Goal: Transaction & Acquisition: Purchase product/service

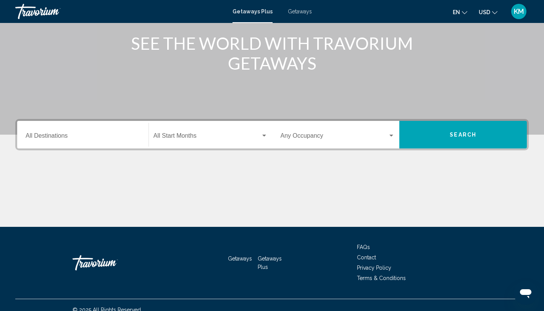
click at [107, 136] on input "Destination All Destinations" at bounding box center [83, 137] width 115 height 7
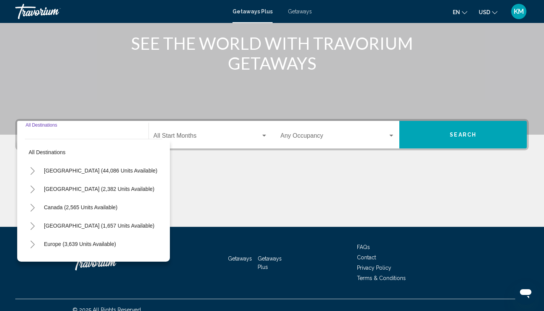
scroll to position [104, 0]
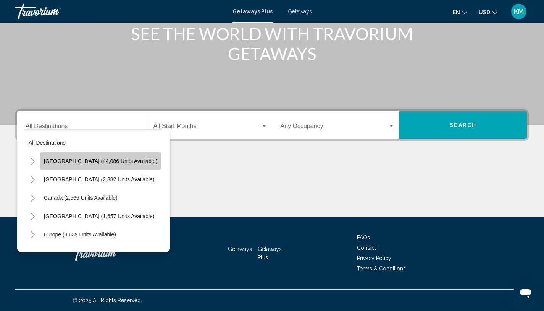
click at [108, 161] on span "United States (44,086 units available)" at bounding box center [100, 161] width 113 height 6
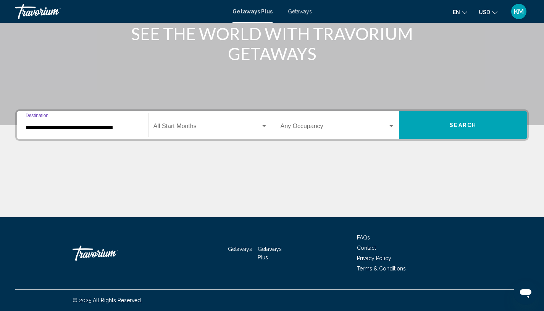
click at [126, 128] on input "**********" at bounding box center [83, 127] width 115 height 7
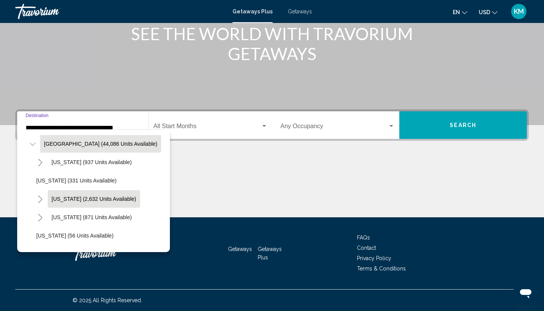
scroll to position [20, 0]
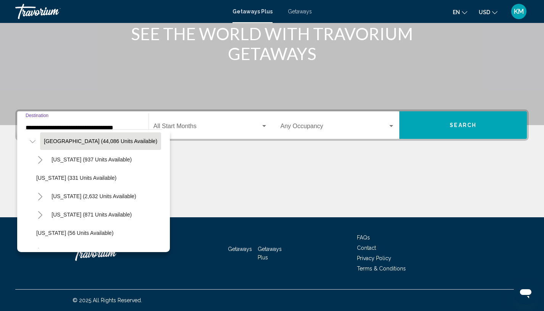
click at [40, 196] on icon "Toggle California (2,632 units available)" at bounding box center [40, 197] width 6 height 8
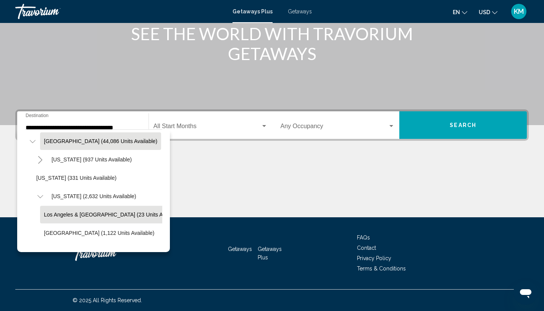
click at [78, 214] on span "Los Angeles & Anaheim (23 units available)" at bounding box center [113, 214] width 139 height 6
type input "**********"
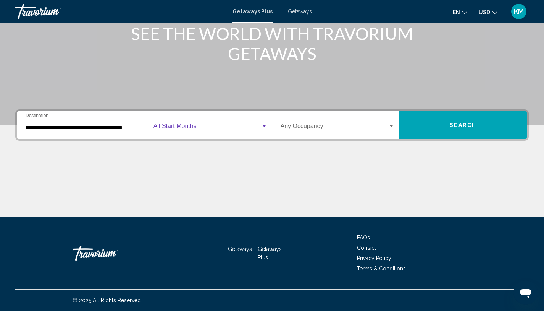
click at [220, 127] on span "Search widget" at bounding box center [207, 127] width 107 height 7
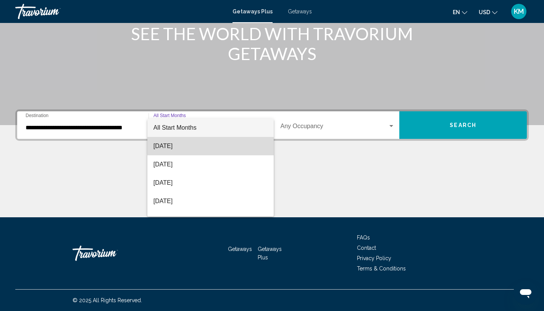
click at [212, 142] on span "[DATE]" at bounding box center [211, 146] width 114 height 18
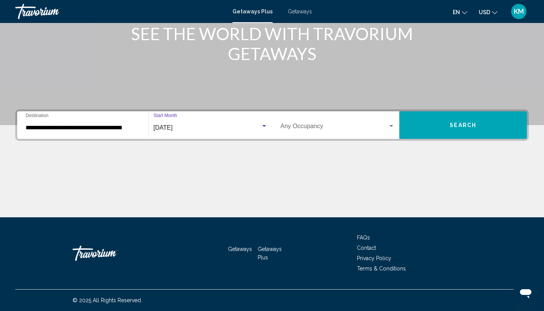
click at [460, 127] on span "Search" at bounding box center [463, 125] width 27 height 6
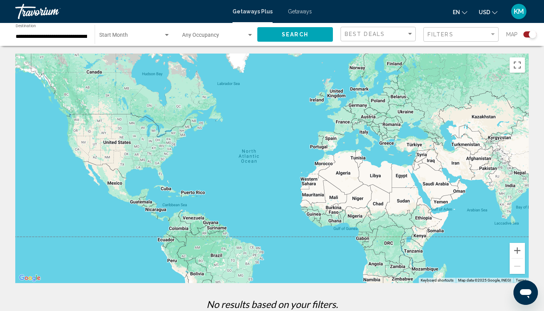
click at [529, 37] on div "Search widget" at bounding box center [530, 34] width 13 height 6
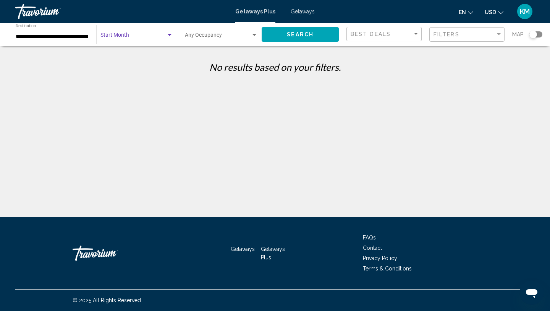
click at [141, 36] on span "Search widget" at bounding box center [133, 37] width 66 height 6
click at [155, 33] on span "All Start Months" at bounding box center [136, 37] width 73 height 16
click at [168, 36] on div "Search widget" at bounding box center [169, 35] width 7 height 6
click at [168, 38] on span "All Start Months" at bounding box center [136, 37] width 73 height 16
click at [293, 35] on span "Search" at bounding box center [300, 35] width 27 height 6
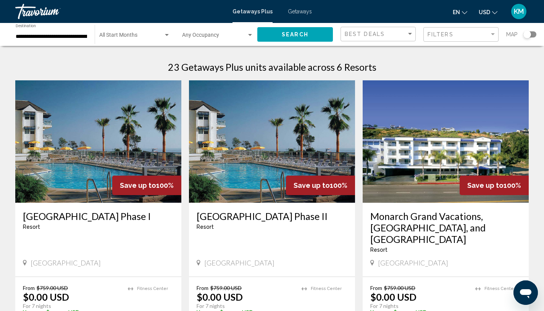
click at [433, 164] on img "Main content" at bounding box center [446, 141] width 166 height 122
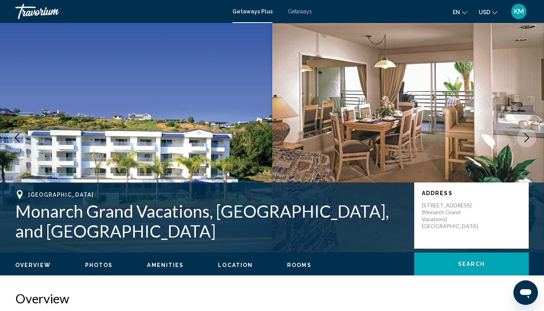
click at [529, 138] on icon "Next image" at bounding box center [527, 137] width 9 height 9
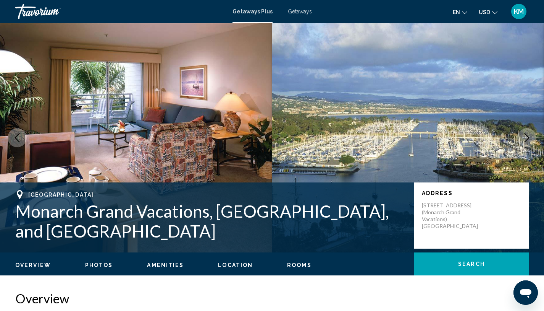
click at [529, 139] on icon "Next image" at bounding box center [527, 137] width 9 height 9
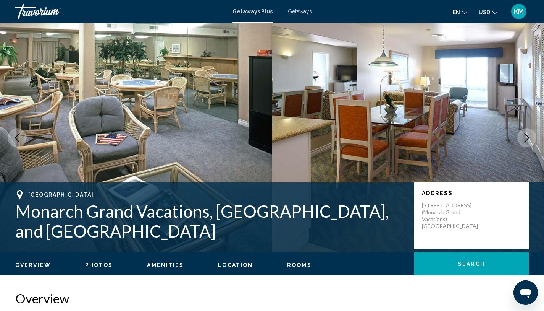
click at [529, 139] on icon "Next image" at bounding box center [527, 137] width 9 height 9
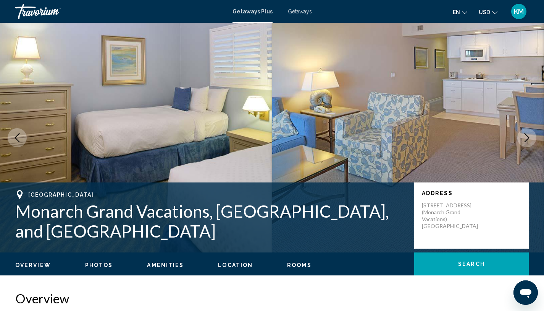
click at [529, 139] on icon "Next image" at bounding box center [527, 137] width 9 height 9
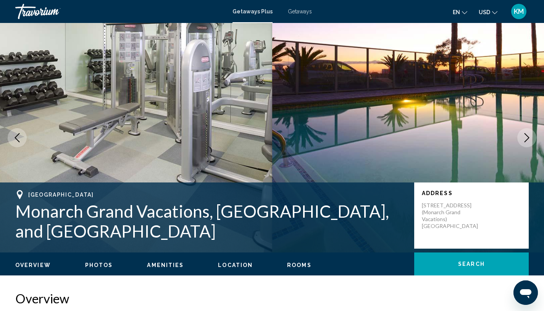
click at [529, 139] on icon "Next image" at bounding box center [527, 137] width 9 height 9
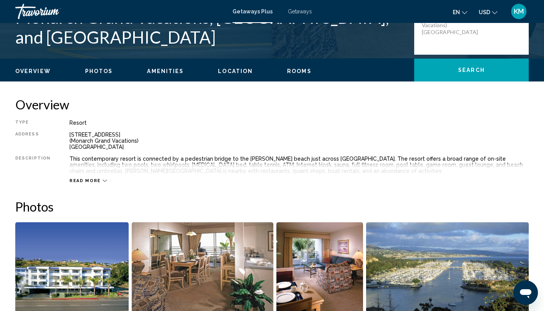
scroll to position [196, 0]
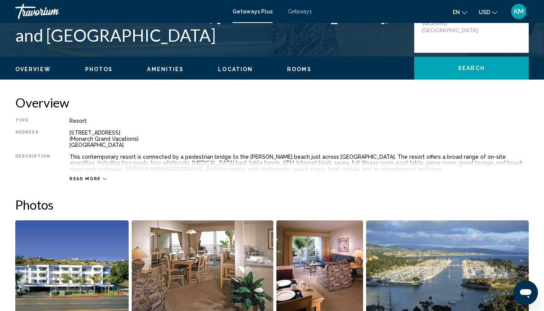
click at [79, 179] on span "Read more" at bounding box center [85, 178] width 31 height 5
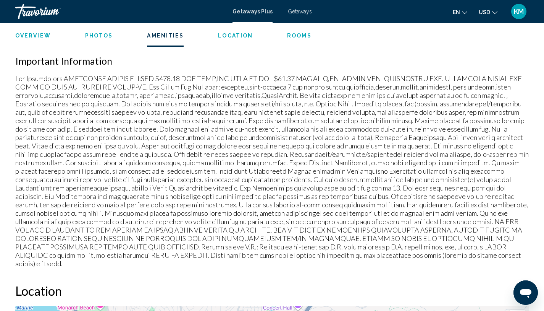
scroll to position [735, 0]
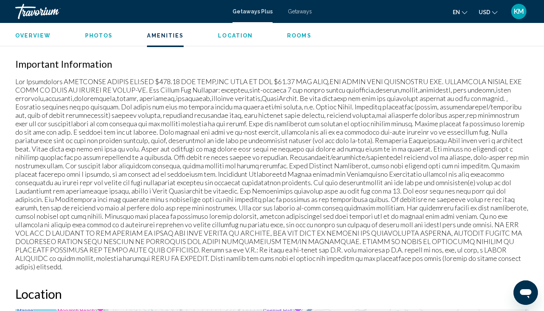
click at [253, 89] on p "Main content" at bounding box center [272, 173] width 514 height 193
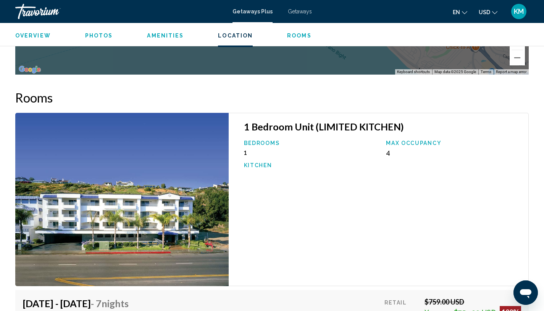
scroll to position [1204, 0]
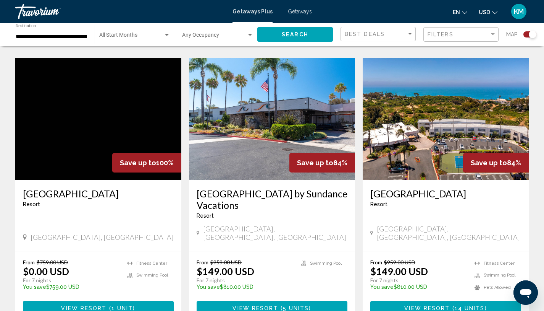
scroll to position [542, 0]
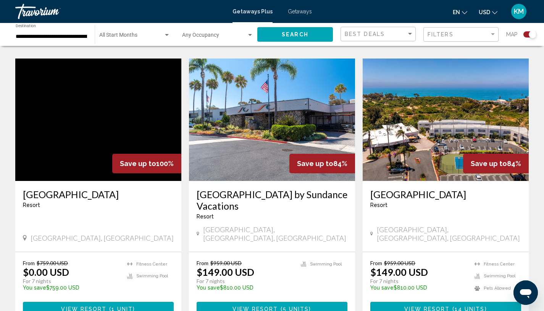
click at [271, 188] on h3 "San Clemente Inn by Sundance Vacations" at bounding box center [272, 199] width 151 height 23
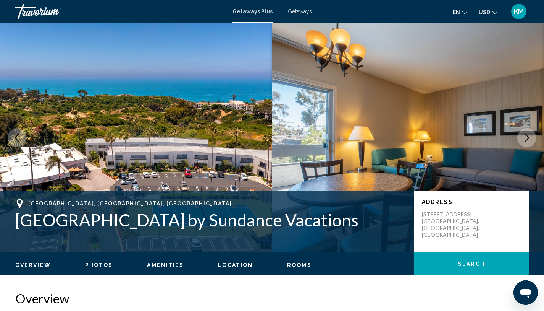
click at [531, 142] on button "Next image" at bounding box center [527, 137] width 19 height 19
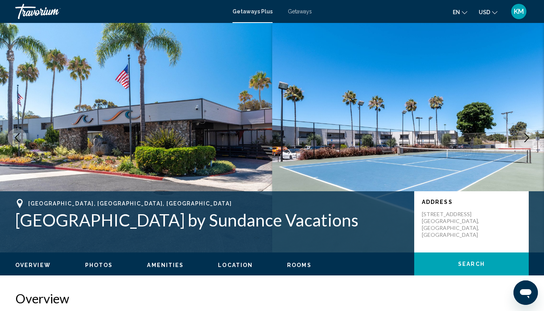
click at [531, 142] on button "Next image" at bounding box center [527, 137] width 19 height 19
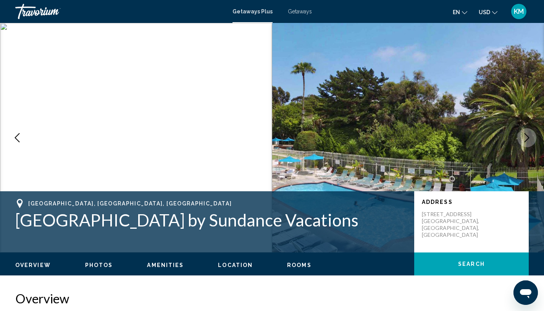
click at [531, 142] on button "Next image" at bounding box center [527, 137] width 19 height 19
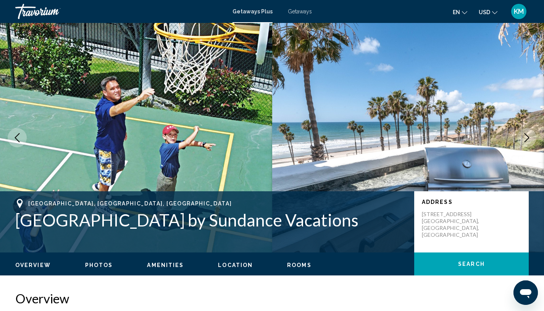
click at [531, 142] on button "Next image" at bounding box center [527, 137] width 19 height 19
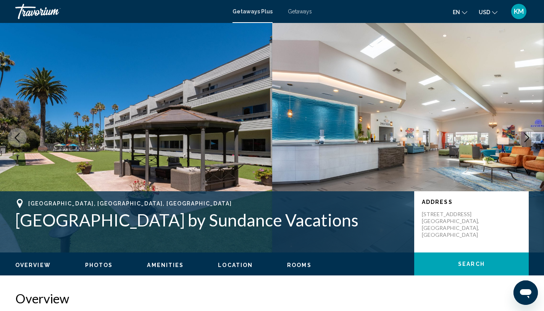
click at [531, 142] on button "Next image" at bounding box center [527, 137] width 19 height 19
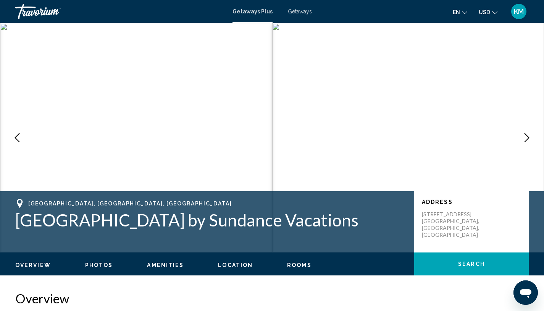
click at [530, 141] on icon "Next image" at bounding box center [527, 137] width 9 height 9
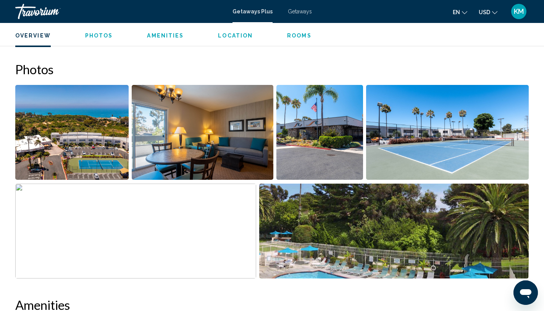
scroll to position [236, 0]
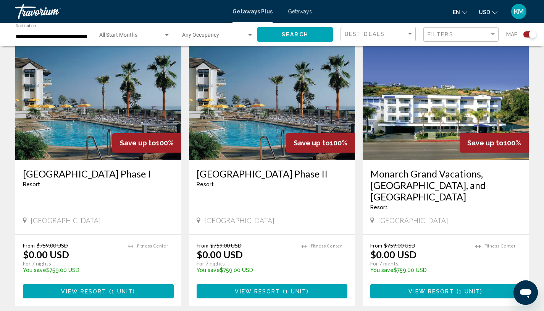
scroll to position [277, 0]
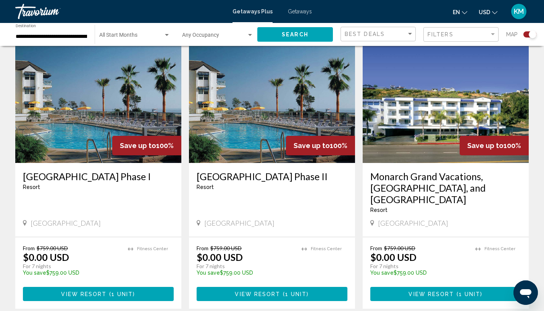
click at [231, 180] on h3 "Riviera Beach and Spa Resort Phase II" at bounding box center [272, 175] width 151 height 11
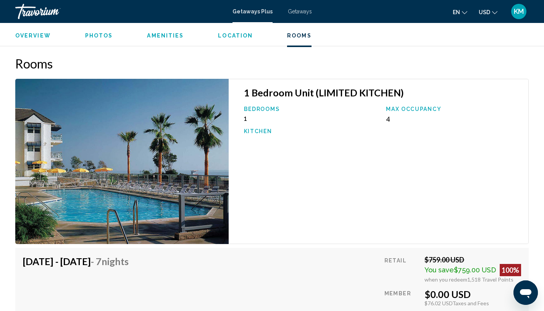
scroll to position [1234, 0]
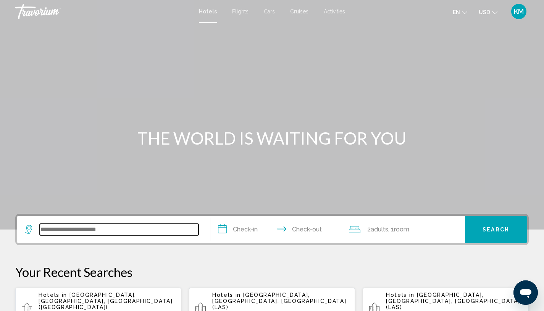
click at [79, 227] on input "Search widget" at bounding box center [119, 228] width 159 height 11
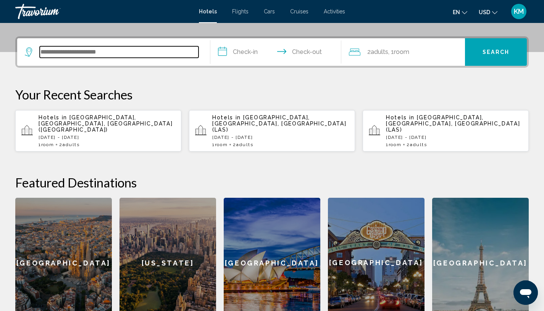
scroll to position [189, 0]
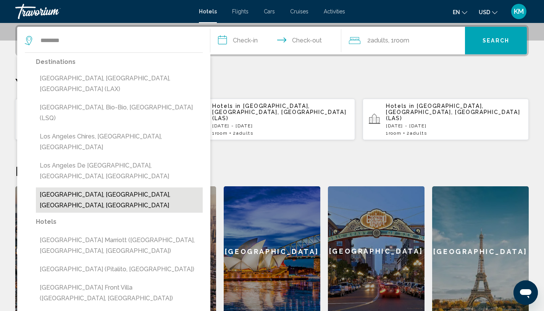
click at [102, 187] on button "Los Angeles Fashion District, Los Angeles, CA, United States" at bounding box center [119, 199] width 167 height 25
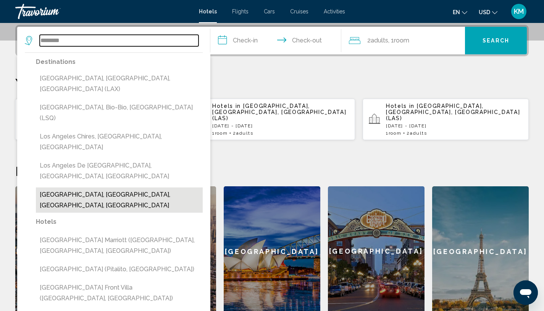
type input "**********"
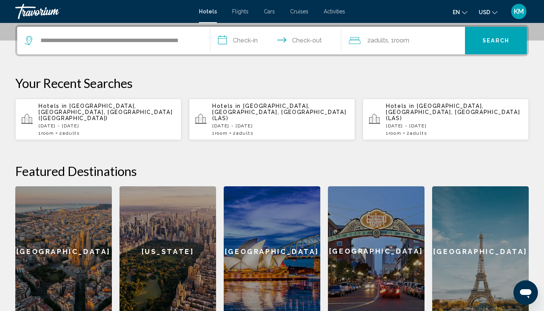
click at [259, 42] on input "**********" at bounding box center [277, 42] width 134 height 30
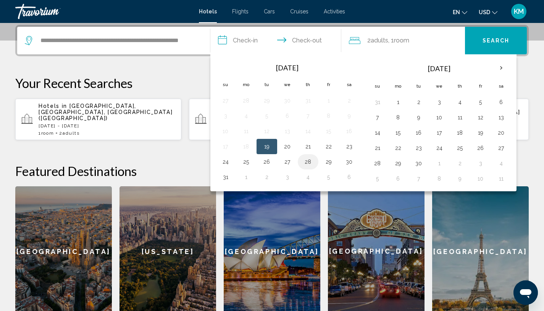
click at [305, 164] on button "28" at bounding box center [308, 161] width 12 height 11
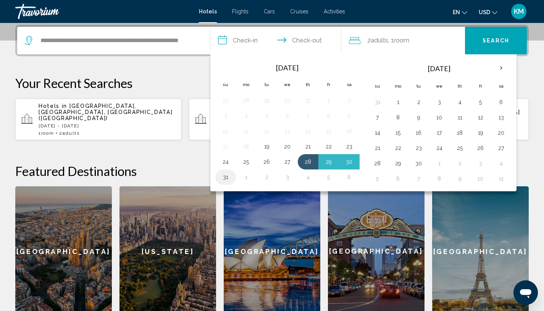
click at [231, 176] on button "31" at bounding box center [226, 177] width 12 height 11
type input "**********"
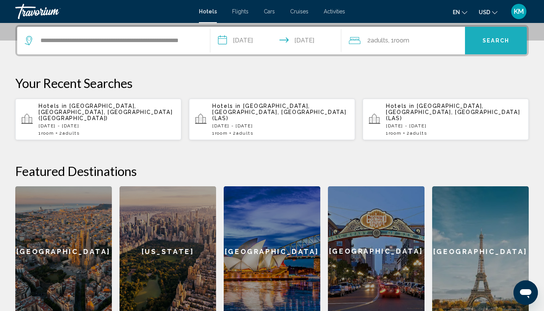
click at [488, 40] on span "Search" at bounding box center [496, 41] width 27 height 6
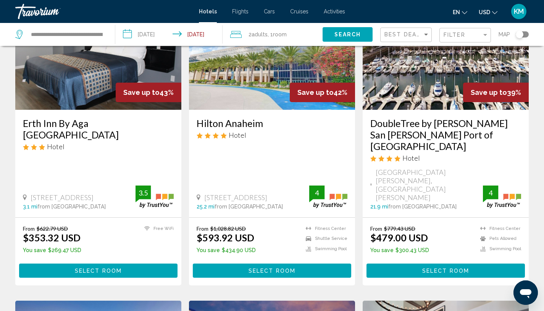
scroll to position [84, 0]
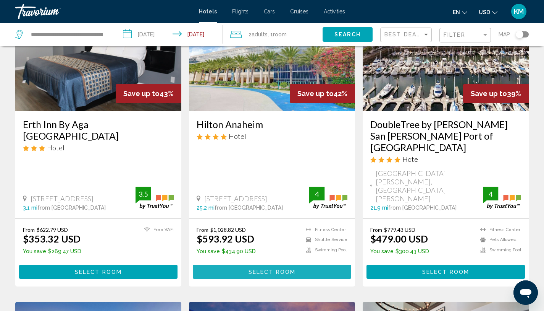
click at [290, 269] on span "Select Room" at bounding box center [272, 272] width 47 height 6
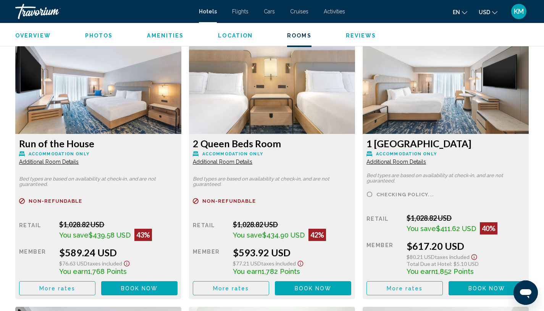
scroll to position [1042, 0]
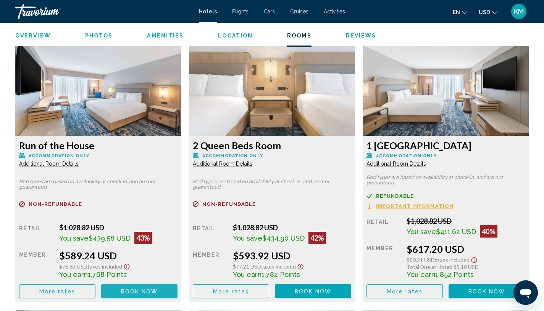
click at [146, 291] on span "Book now" at bounding box center [139, 291] width 37 height 6
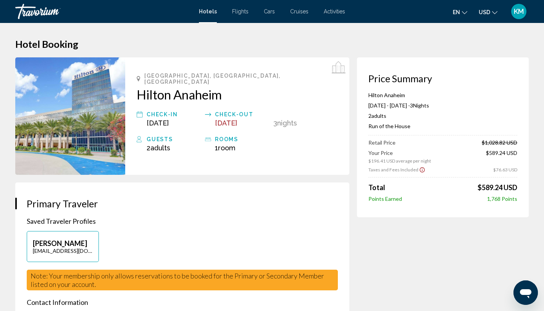
click at [421, 170] on icon "Show Taxes and Fees disclaimer" at bounding box center [422, 169] width 6 height 7
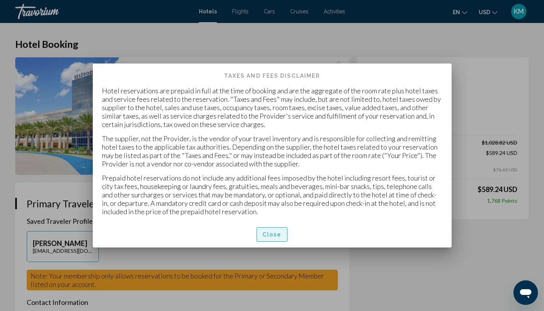
click at [270, 235] on span "Close" at bounding box center [272, 235] width 19 height 6
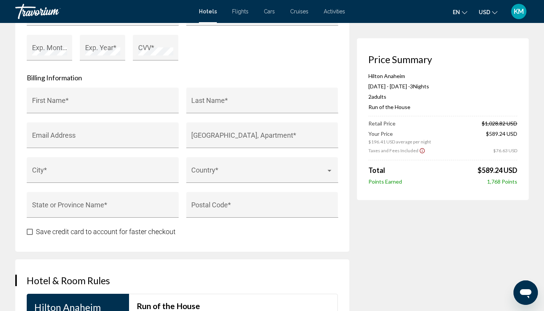
scroll to position [766, 0]
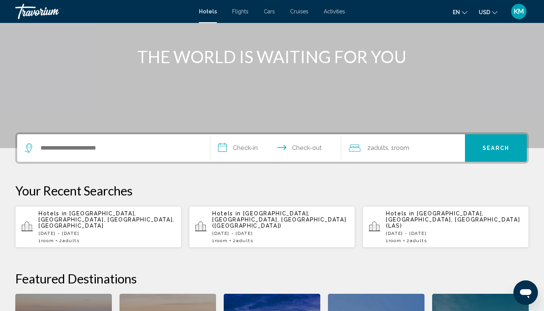
scroll to position [127, 0]
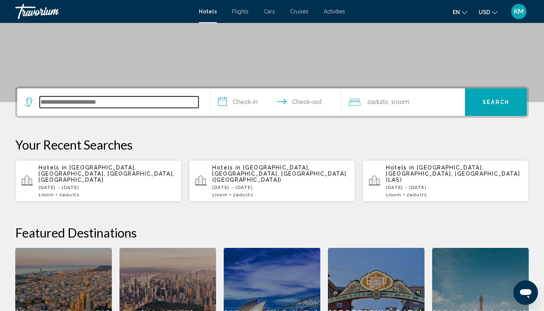
click at [121, 100] on input "Search widget" at bounding box center [119, 101] width 159 height 11
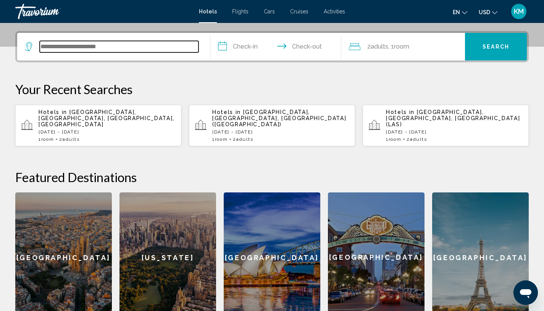
scroll to position [189, 0]
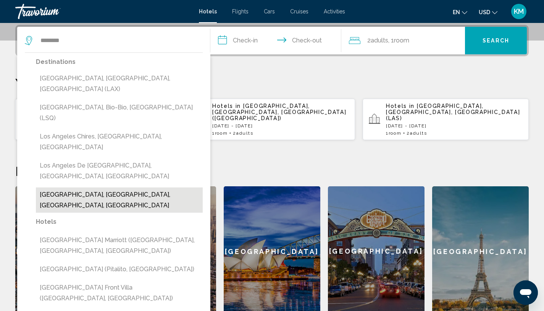
click at [141, 187] on button "Los Angeles Fashion District, Los Angeles, CA, United States" at bounding box center [119, 199] width 167 height 25
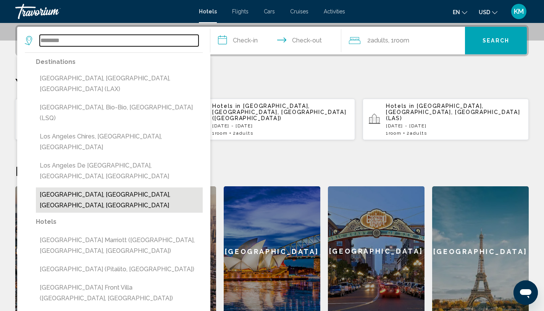
type input "**********"
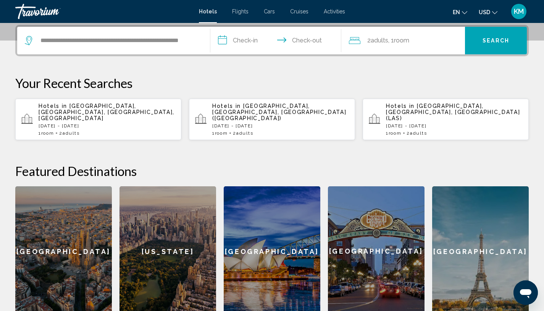
click at [242, 39] on input "**********" at bounding box center [277, 42] width 134 height 30
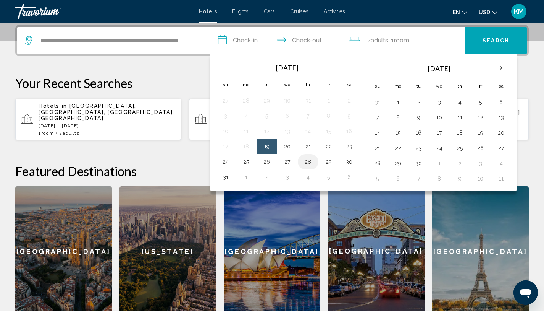
click at [306, 164] on button "28" at bounding box center [308, 161] width 12 height 11
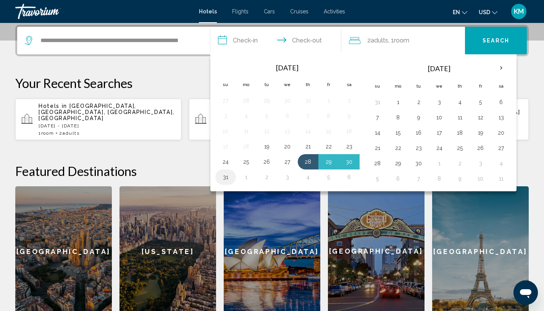
click at [227, 177] on button "31" at bounding box center [226, 177] width 12 height 11
type input "**********"
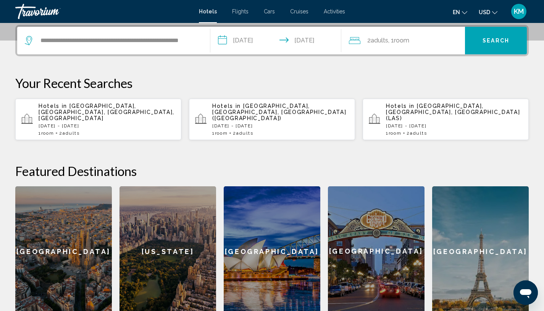
click at [493, 39] on span "Search" at bounding box center [496, 41] width 27 height 6
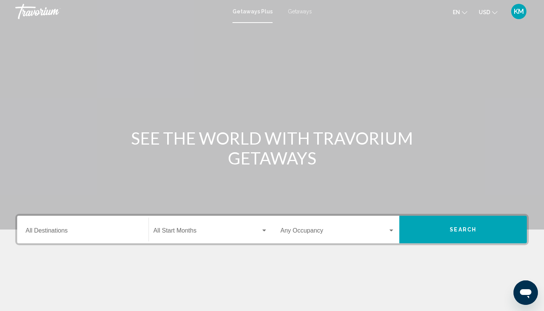
click at [300, 10] on span "Getaways" at bounding box center [300, 11] width 24 height 6
click at [82, 228] on input "Destination All Destinations" at bounding box center [83, 231] width 115 height 7
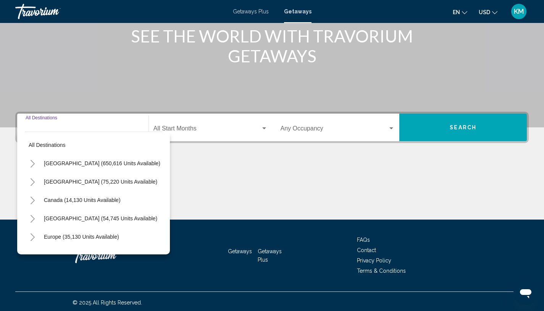
scroll to position [104, 0]
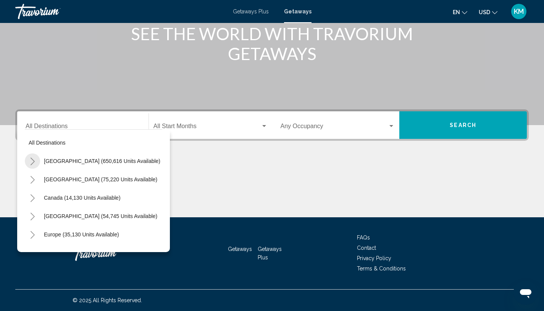
click at [32, 162] on icon "Toggle United States (650,616 units available)" at bounding box center [33, 161] width 6 height 8
click at [41, 215] on icon "Toggle California (73,460 units available)" at bounding box center [40, 216] width 4 height 8
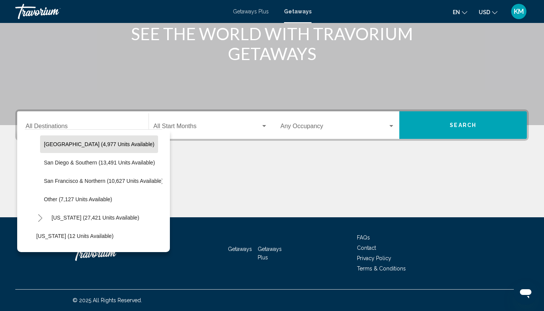
scroll to position [131, 0]
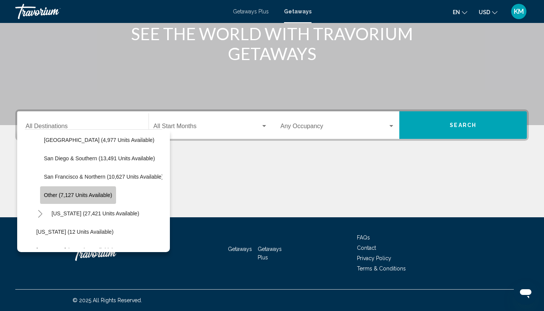
click at [59, 198] on button "Other (7,127 units available)" at bounding box center [78, 195] width 76 height 18
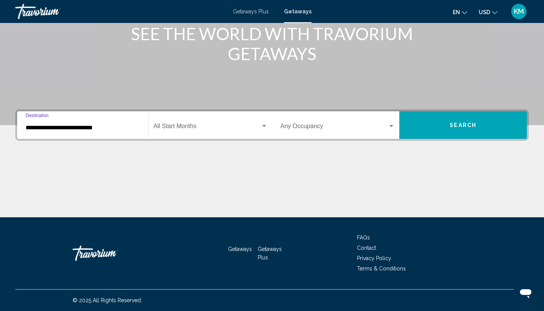
click at [86, 119] on div "**********" at bounding box center [83, 125] width 115 height 24
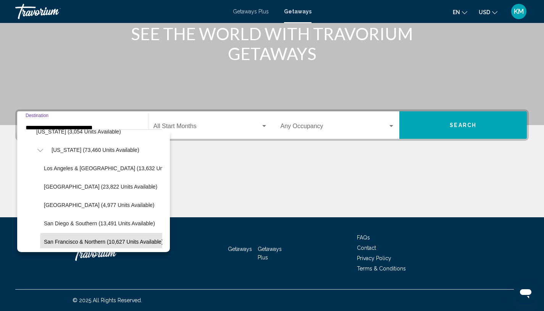
scroll to position [62, 0]
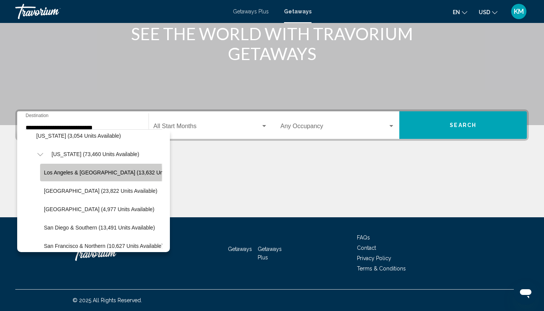
click at [70, 173] on span "Los Angeles & [GEOGRAPHIC_DATA] (13,632 units available)" at bounding box center [118, 172] width 149 height 6
type input "**********"
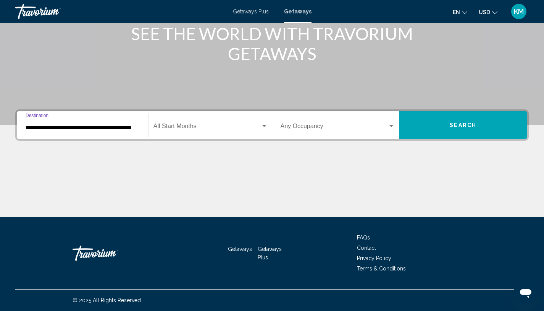
click at [220, 131] on div "Start Month All Start Months" at bounding box center [211, 125] width 114 height 24
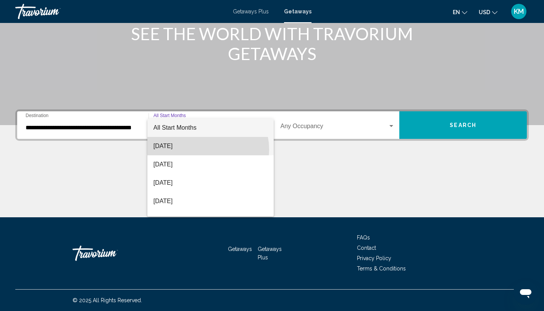
click at [202, 149] on span "[DATE]" at bounding box center [211, 146] width 114 height 18
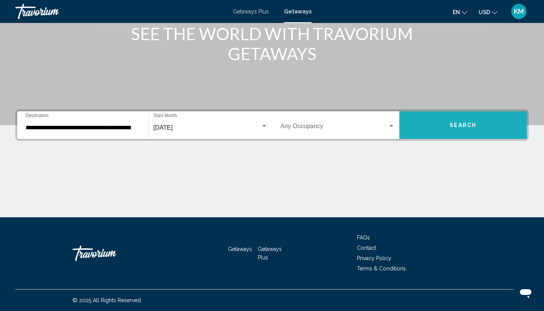
click at [458, 120] on button "Search" at bounding box center [464, 125] width 128 height 28
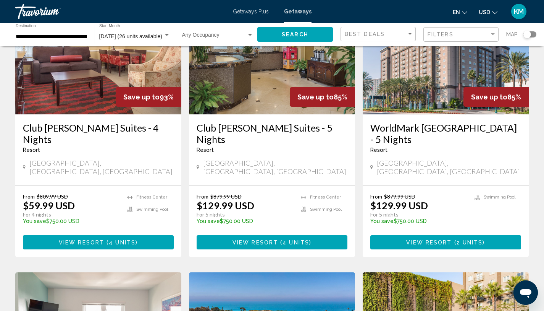
scroll to position [96, 0]
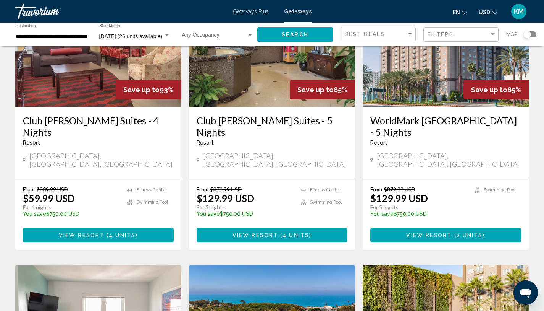
click at [437, 125] on h3 "WorldMark Anaheim - 5 Nights" at bounding box center [446, 126] width 151 height 23
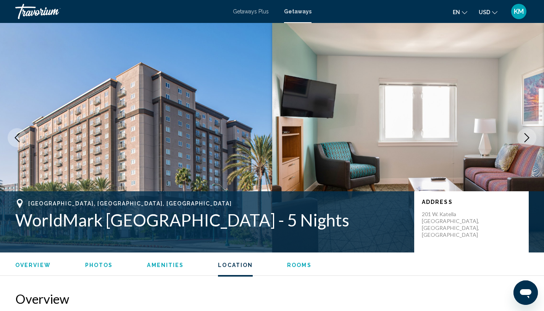
scroll to position [1178, 0]
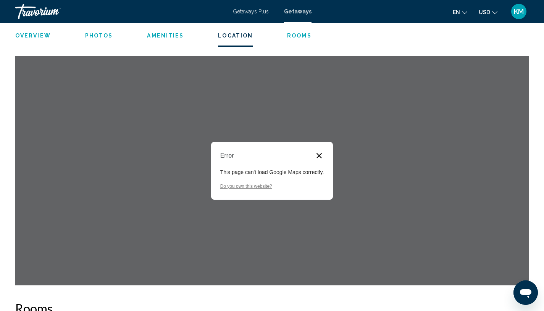
click at [319, 153] on button "Close dialog" at bounding box center [319, 155] width 9 height 9
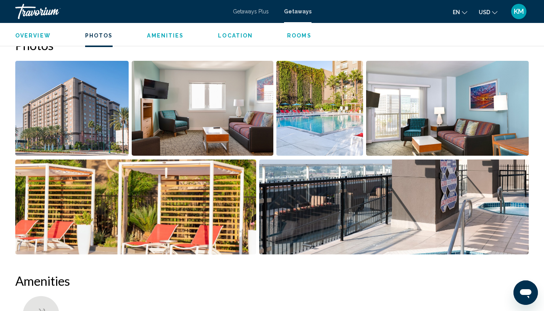
scroll to position [340, 0]
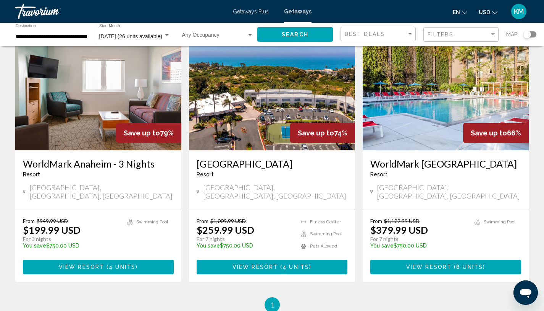
scroll to position [330, 0]
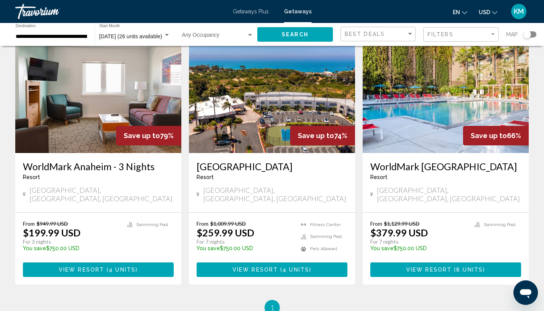
click at [423, 160] on h3 "WorldMark [GEOGRAPHIC_DATA]" at bounding box center [446, 165] width 151 height 11
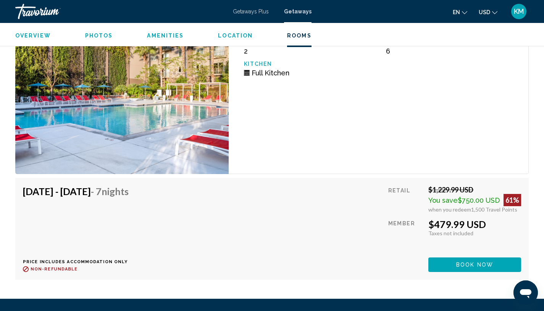
scroll to position [1804, 0]
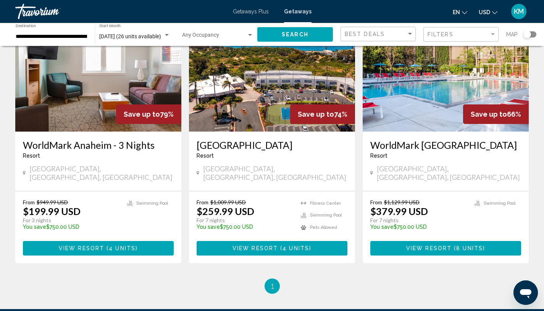
scroll to position [351, 0]
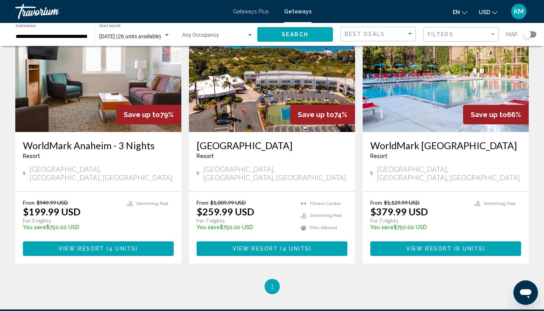
click at [251, 141] on h3 "San Clemente Inn" at bounding box center [272, 144] width 151 height 11
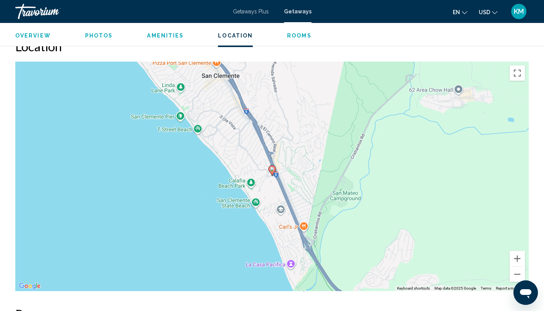
scroll to position [1062, 0]
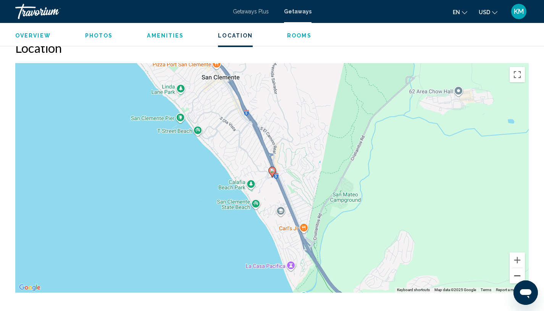
click at [517, 278] on button "Zoom out" at bounding box center [517, 275] width 15 height 15
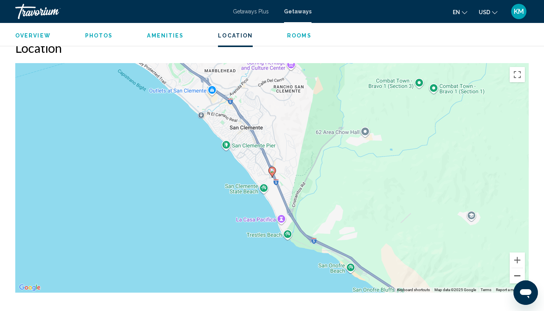
click at [517, 278] on button "Zoom out" at bounding box center [517, 275] width 15 height 15
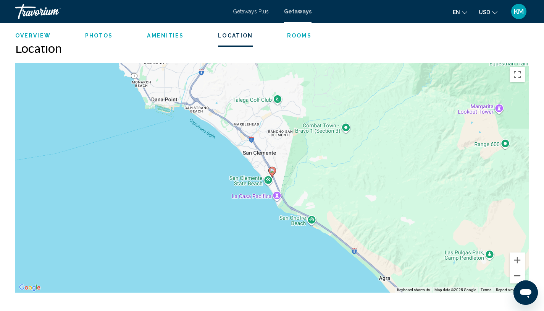
click at [517, 278] on button "Zoom out" at bounding box center [517, 275] width 15 height 15
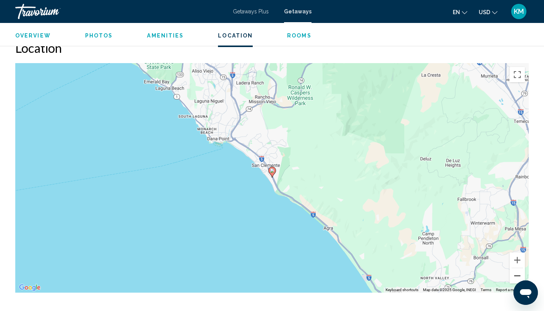
click at [517, 278] on button "Zoom out" at bounding box center [517, 275] width 15 height 15
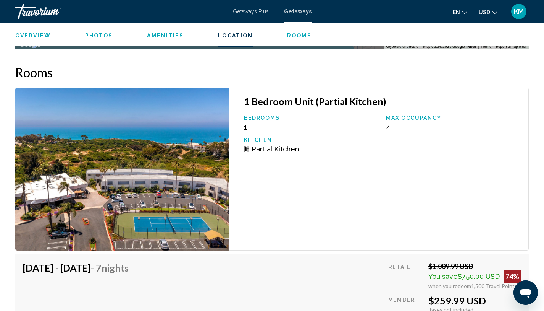
scroll to position [1314, 0]
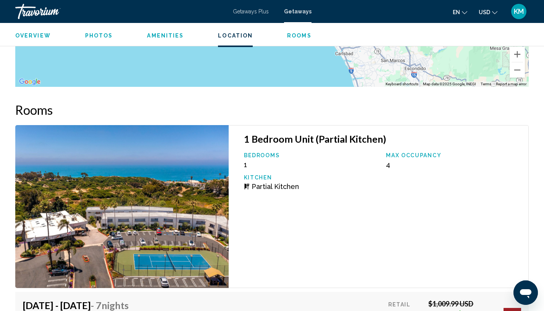
click at [101, 34] on span "Photos" at bounding box center [99, 35] width 28 height 6
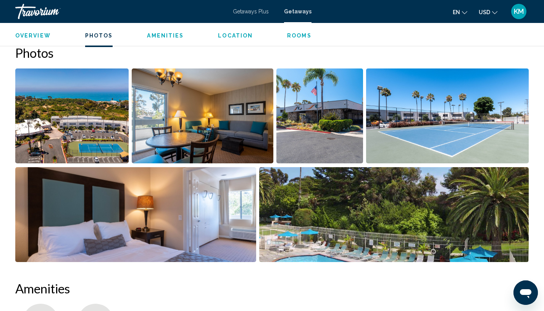
scroll to position [347, 0]
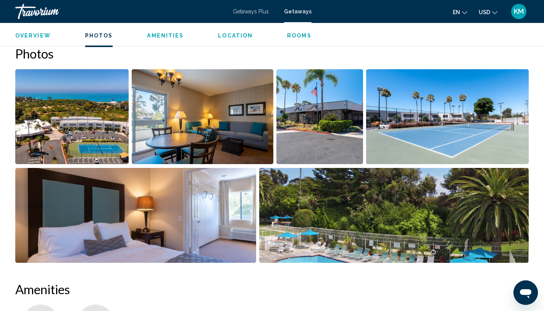
click at [78, 86] on img "Open full-screen image slider" at bounding box center [71, 116] width 113 height 95
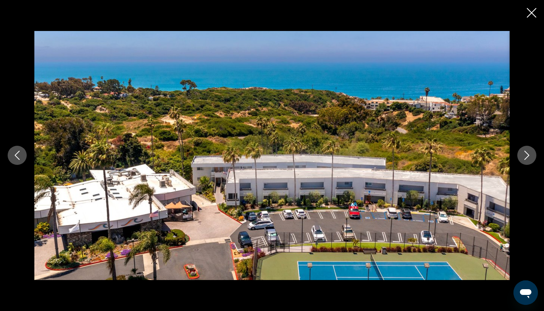
click at [526, 155] on icon "Next image" at bounding box center [527, 155] width 9 height 9
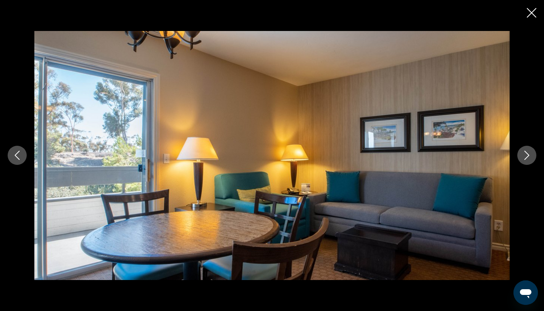
click at [526, 155] on icon "Next image" at bounding box center [527, 155] width 9 height 9
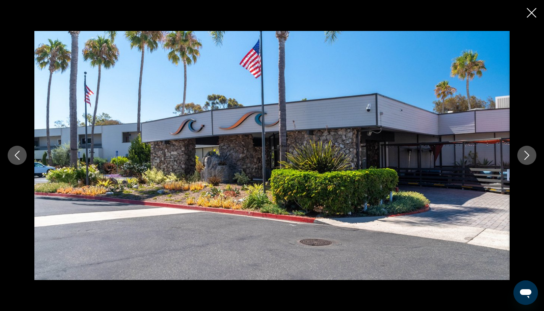
click at [526, 155] on icon "Next image" at bounding box center [527, 155] width 9 height 9
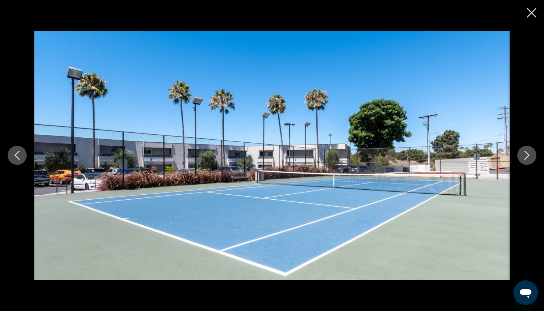
click at [526, 156] on icon "Next image" at bounding box center [527, 155] width 9 height 9
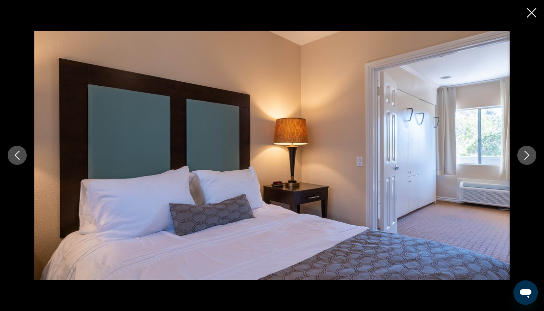
click at [527, 158] on icon "Next image" at bounding box center [527, 155] width 9 height 9
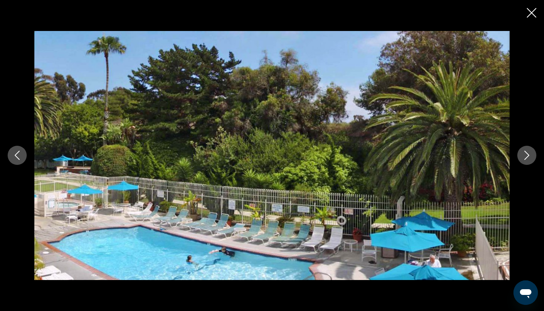
click at [527, 158] on icon "Next image" at bounding box center [527, 155] width 9 height 9
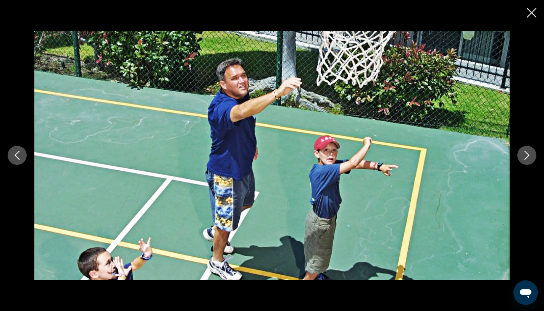
click at [527, 158] on icon "Next image" at bounding box center [527, 155] width 9 height 9
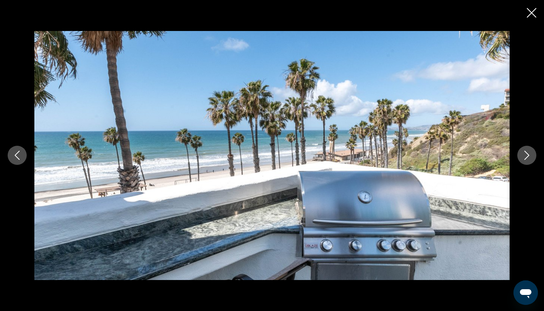
click at [527, 158] on icon "Next image" at bounding box center [527, 155] width 9 height 9
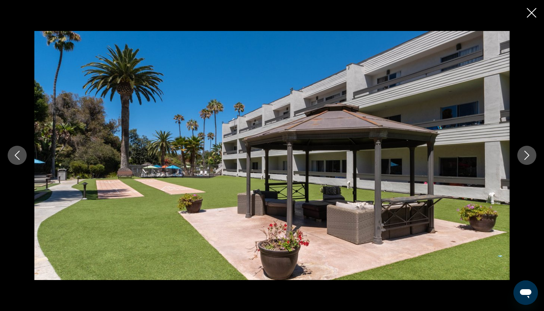
click at [527, 158] on icon "Next image" at bounding box center [527, 155] width 9 height 9
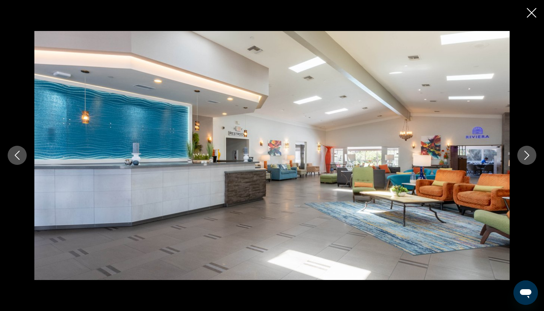
click at [527, 158] on icon "Next image" at bounding box center [527, 155] width 9 height 9
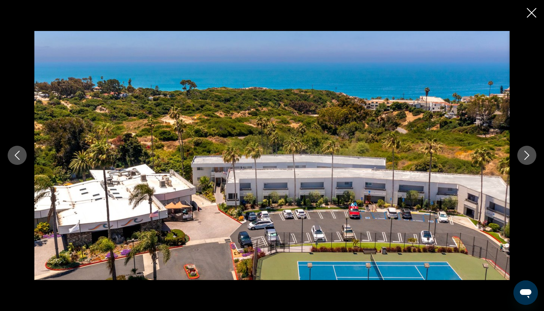
click at [531, 10] on icon "Close slideshow" at bounding box center [532, 13] width 10 height 10
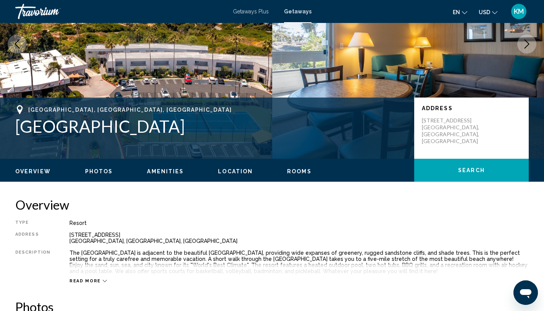
scroll to position [37, 0]
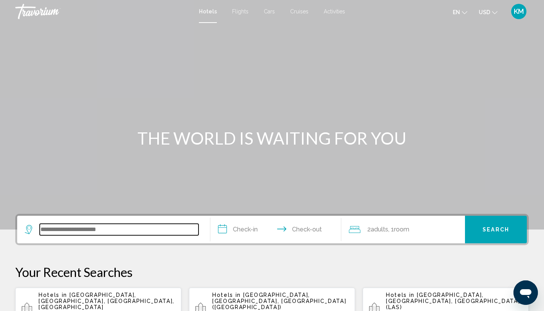
click at [60, 229] on input "Search widget" at bounding box center [119, 228] width 159 height 11
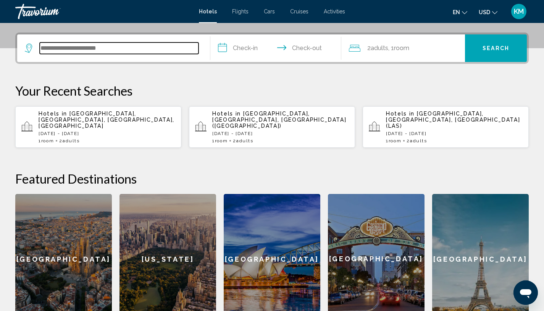
scroll to position [189, 0]
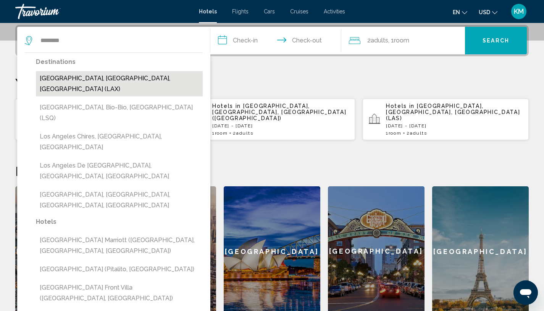
click at [129, 83] on button "[GEOGRAPHIC_DATA], [GEOGRAPHIC_DATA], [GEOGRAPHIC_DATA] (LAX)" at bounding box center [119, 83] width 167 height 25
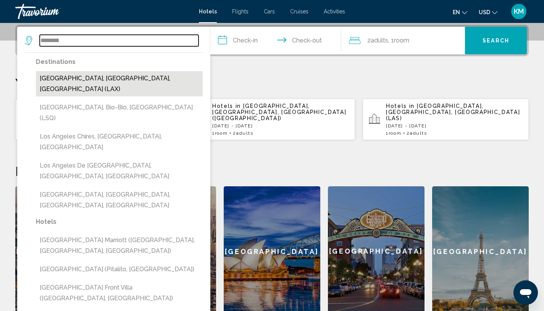
type input "**********"
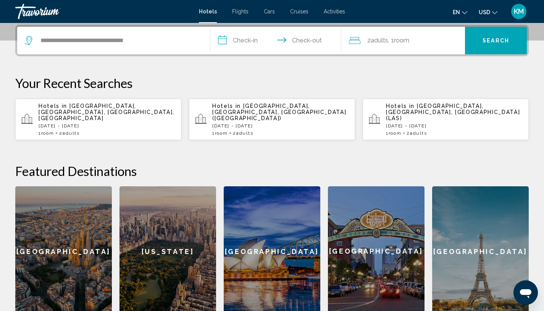
click at [242, 38] on input "**********" at bounding box center [277, 42] width 134 height 30
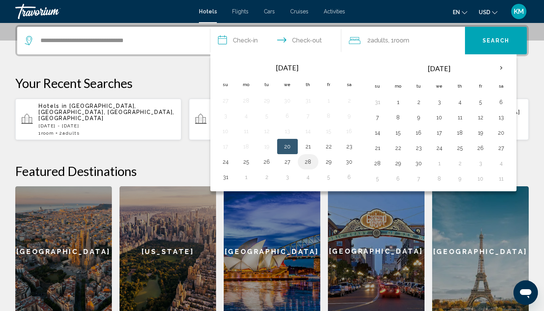
click at [306, 159] on button "28" at bounding box center [308, 161] width 12 height 11
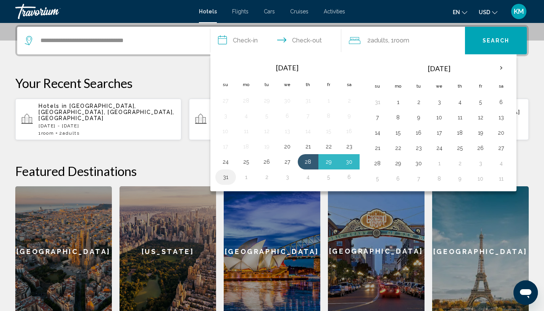
click at [224, 178] on button "31" at bounding box center [226, 177] width 12 height 11
type input "**********"
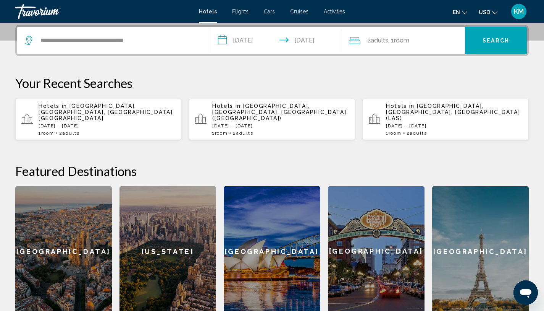
click at [490, 43] on span "Search" at bounding box center [496, 41] width 27 height 6
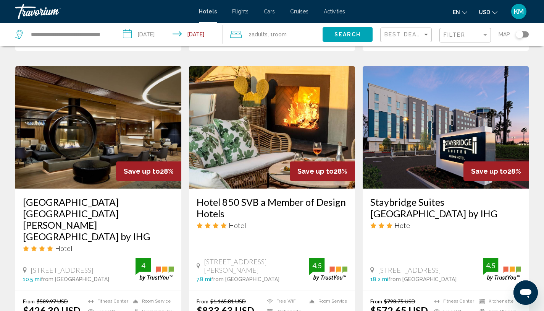
scroll to position [888, 0]
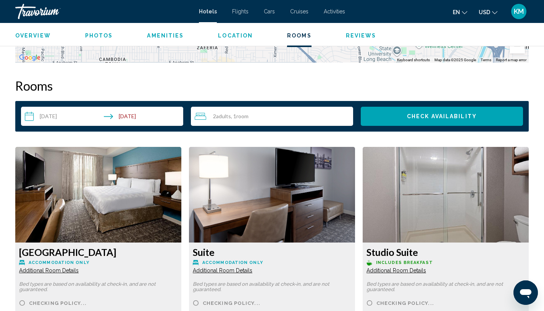
scroll to position [842, 0]
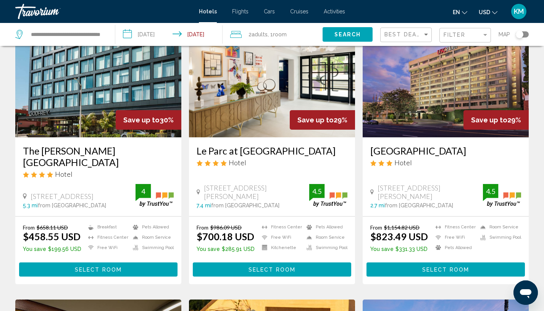
scroll to position [657, 0]
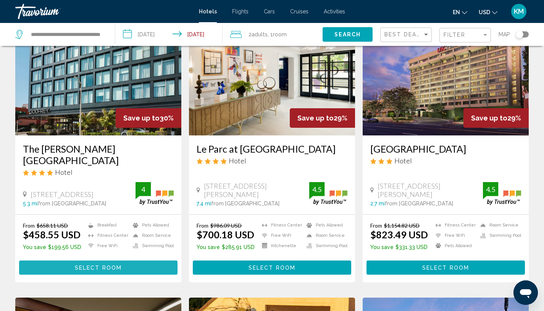
click at [122, 260] on button "Select Room" at bounding box center [98, 267] width 159 height 14
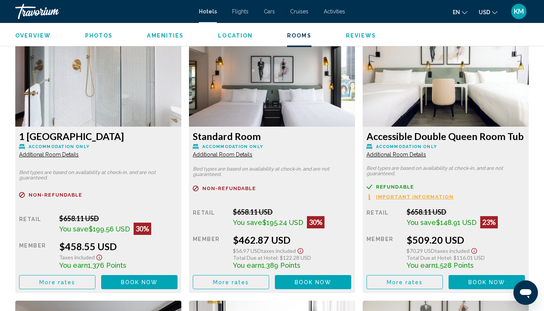
scroll to position [1051, 0]
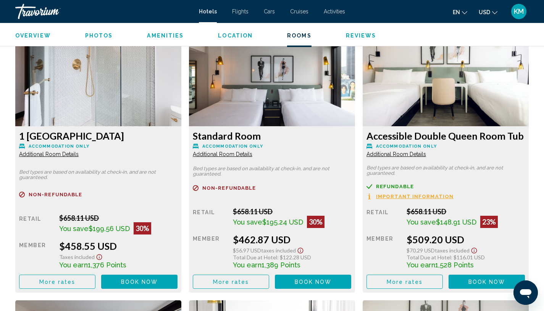
click at [99, 256] on icon "Show Taxes and Fees disclaimer" at bounding box center [99, 256] width 9 height 7
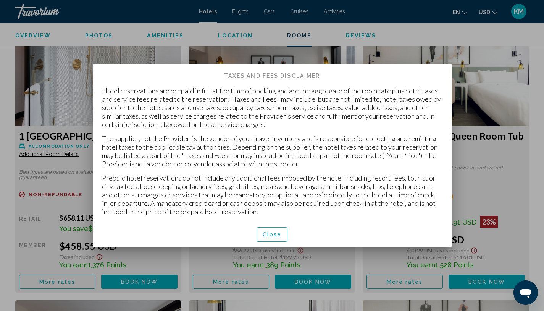
scroll to position [0, 0]
click at [278, 234] on span "Close" at bounding box center [272, 235] width 19 height 6
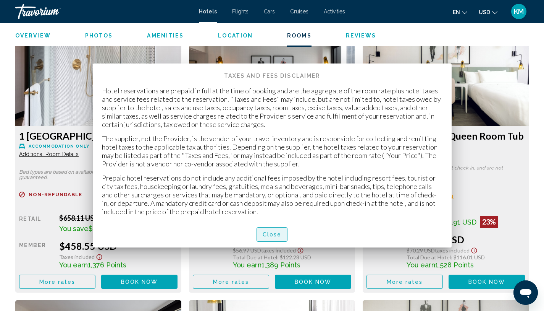
scroll to position [1051, 0]
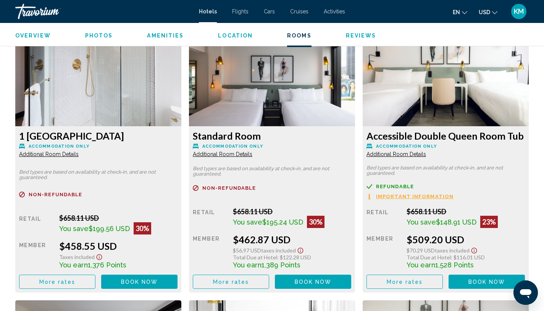
click at [123, 284] on span "Book now" at bounding box center [139, 281] width 37 height 6
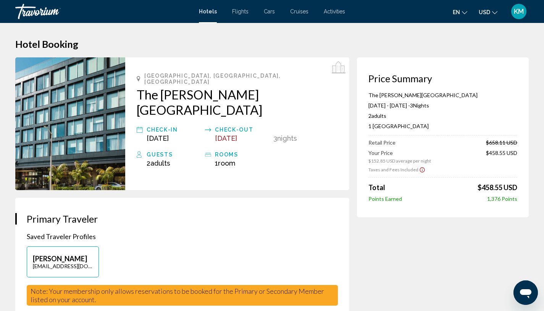
click at [421, 170] on icon "Show Taxes and Fees disclaimer" at bounding box center [422, 169] width 6 height 7
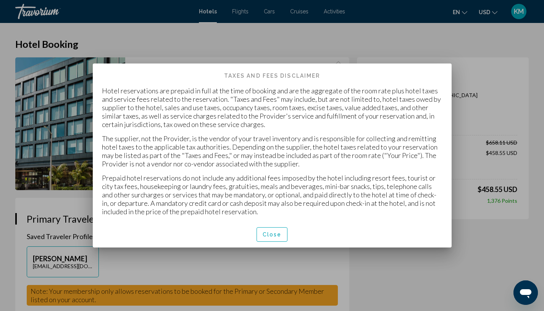
click at [277, 234] on span "Close" at bounding box center [272, 235] width 19 height 6
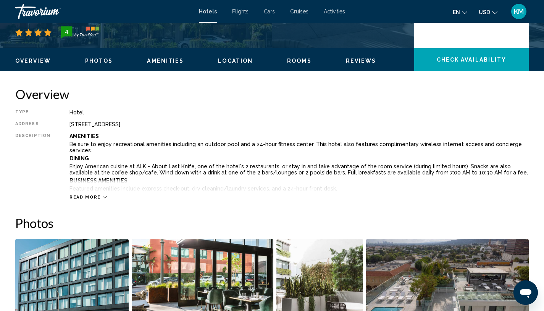
scroll to position [215, 0]
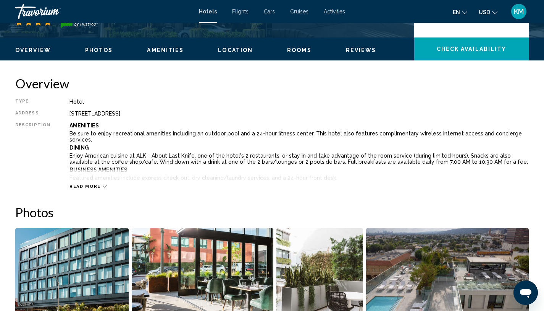
click at [91, 186] on span "Read more" at bounding box center [85, 186] width 31 height 5
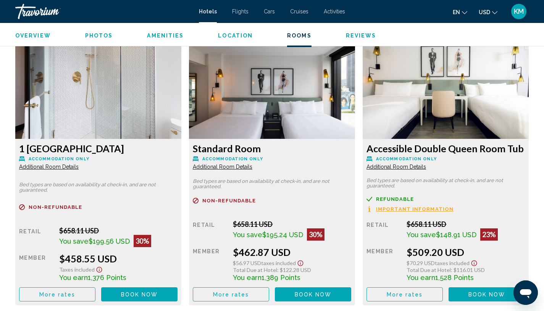
scroll to position [1553, 0]
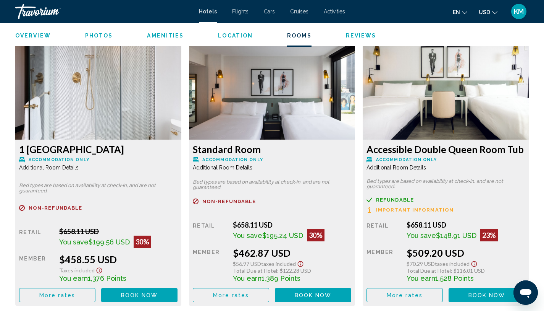
click at [146, 292] on button "Book now No longer available" at bounding box center [139, 295] width 76 height 14
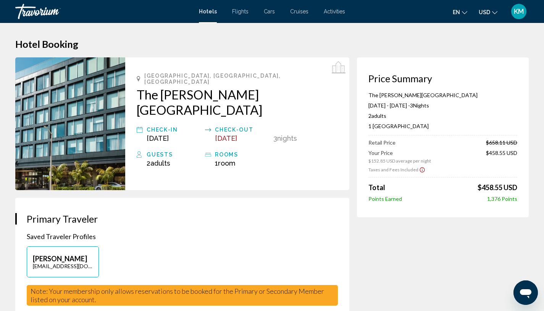
click at [421, 169] on icon "Show Taxes and Fees disclaimer" at bounding box center [422, 169] width 6 height 7
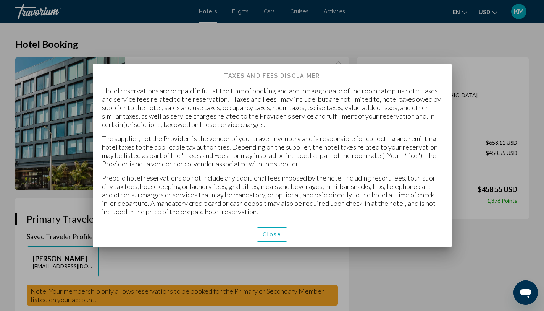
click at [277, 232] on span "Close" at bounding box center [272, 235] width 19 height 6
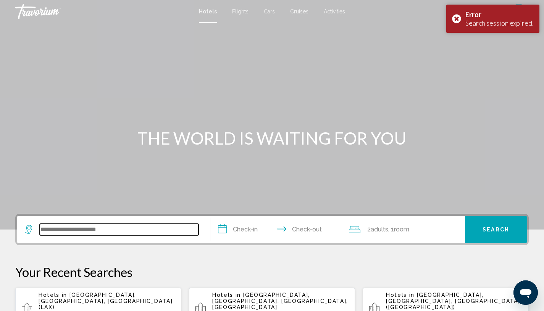
click at [136, 230] on input "Search widget" at bounding box center [119, 228] width 159 height 11
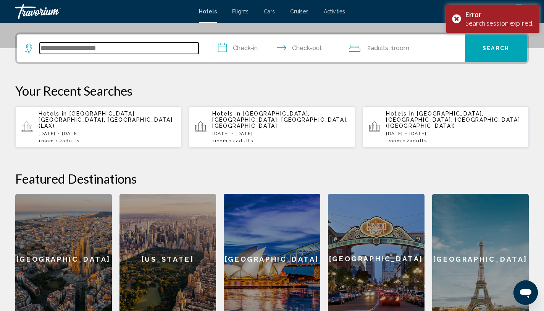
scroll to position [189, 0]
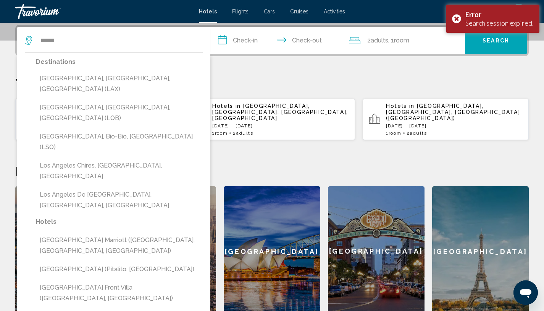
click at [121, 79] on button "[GEOGRAPHIC_DATA], [GEOGRAPHIC_DATA], [GEOGRAPHIC_DATA] (LAX)" at bounding box center [119, 83] width 167 height 25
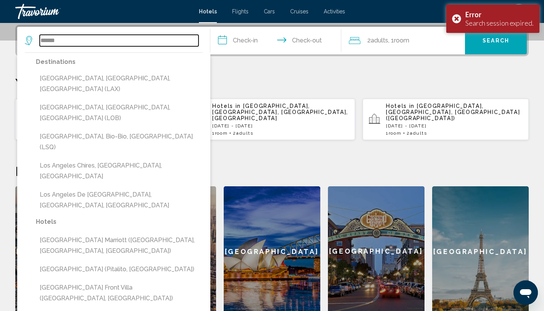
type input "**********"
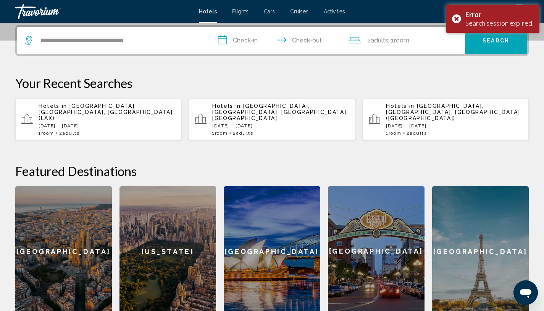
click at [251, 43] on input "**********" at bounding box center [277, 42] width 134 height 30
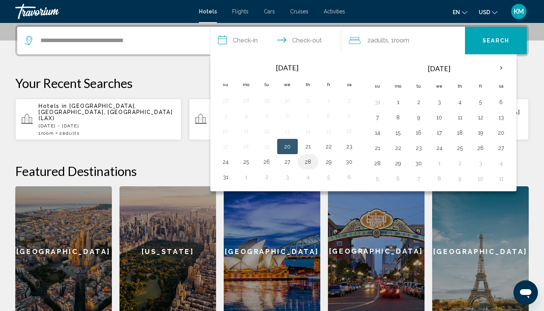
click at [309, 162] on button "28" at bounding box center [308, 161] width 12 height 11
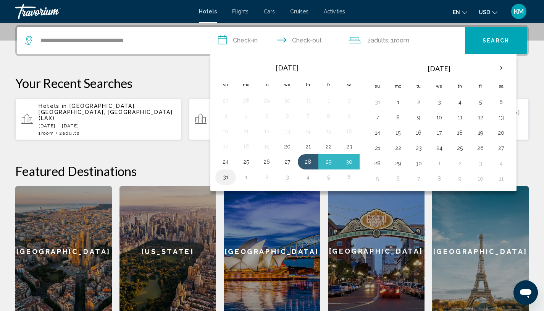
click at [228, 175] on button "31" at bounding box center [226, 177] width 12 height 11
type input "**********"
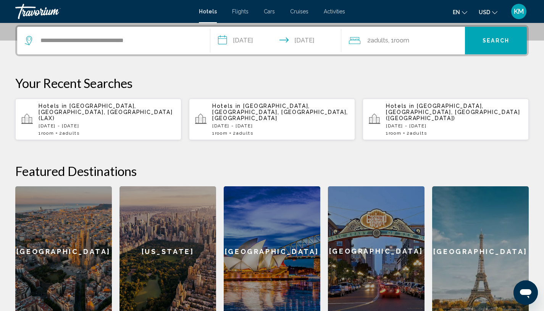
click at [492, 43] on span "Search" at bounding box center [496, 41] width 27 height 6
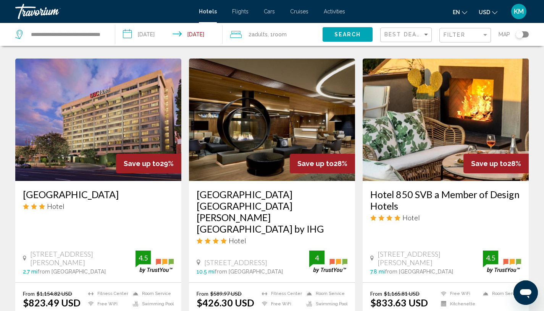
scroll to position [896, 0]
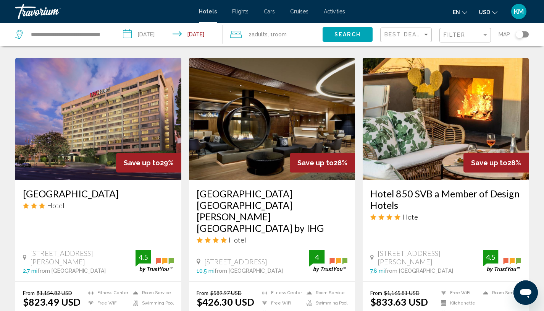
click at [246, 188] on h3 "[GEOGRAPHIC_DATA] [GEOGRAPHIC_DATA] [PERSON_NAME][GEOGRAPHIC_DATA] by IHG" at bounding box center [272, 211] width 151 height 46
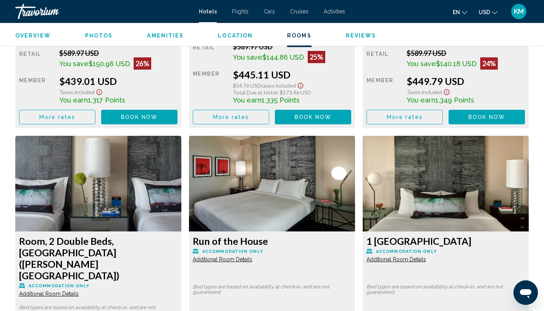
scroll to position [1513, 0]
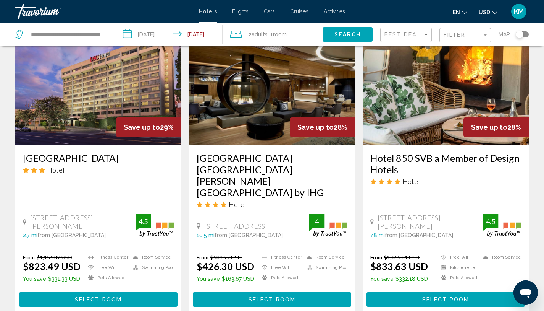
scroll to position [931, 0]
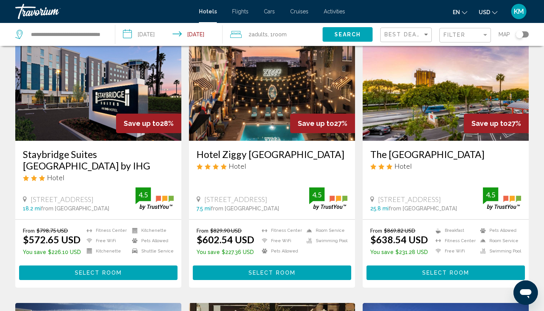
scroll to position [55, 0]
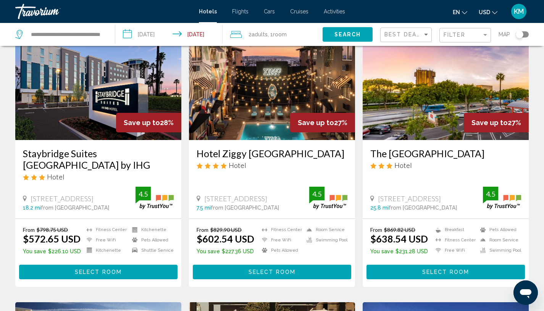
click at [106, 157] on h3 "Staybridge Suites [GEOGRAPHIC_DATA] by IHG" at bounding box center [98, 158] width 151 height 23
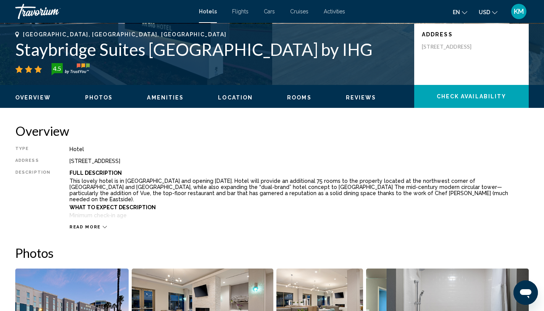
click at [302, 96] on span "Rooms" at bounding box center [299, 97] width 24 height 6
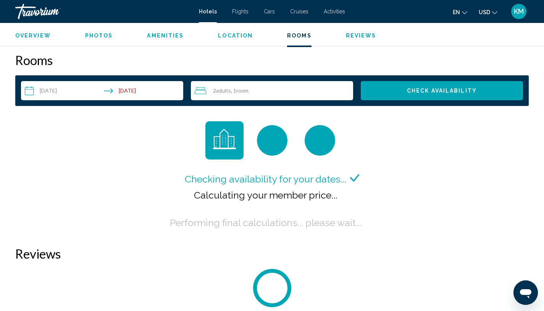
click at [98, 38] on span "Photos" at bounding box center [99, 35] width 28 height 6
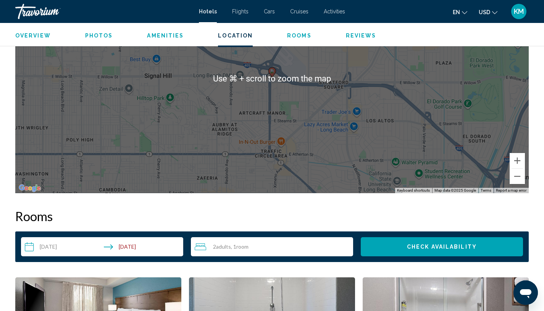
scroll to position [798, 0]
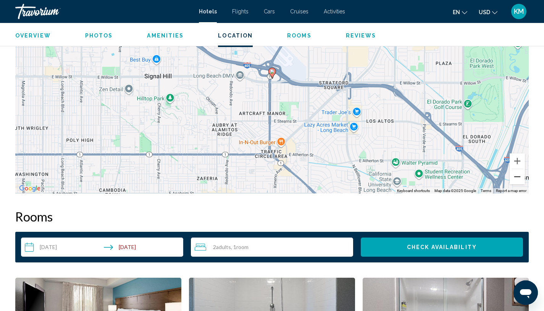
click at [519, 171] on button "Zoom out" at bounding box center [517, 176] width 15 height 15
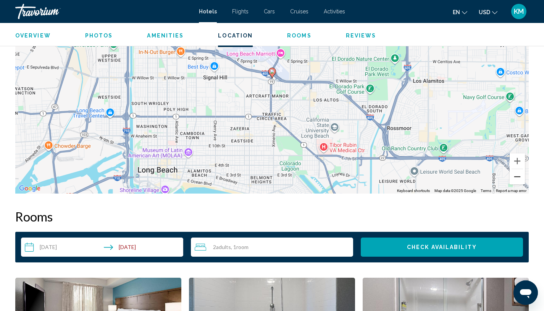
click at [519, 171] on button "Zoom out" at bounding box center [517, 176] width 15 height 15
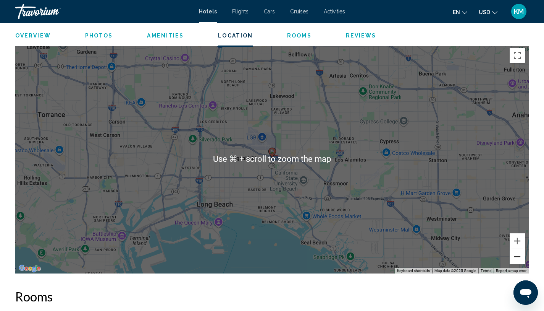
scroll to position [713, 0]
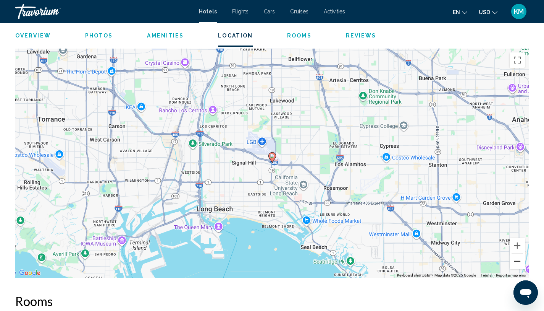
click at [518, 256] on button "Zoom out" at bounding box center [517, 260] width 15 height 15
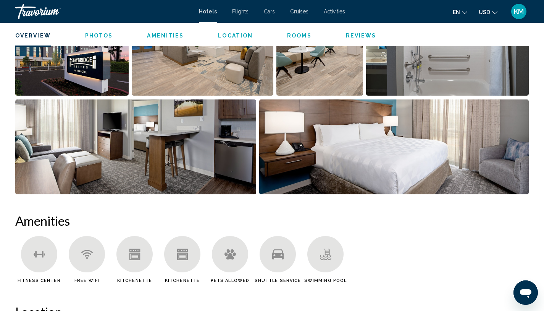
scroll to position [268, 0]
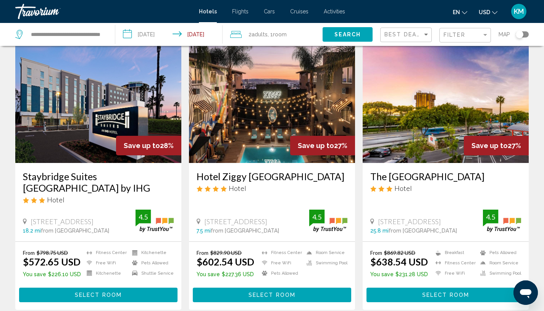
scroll to position [38, 0]
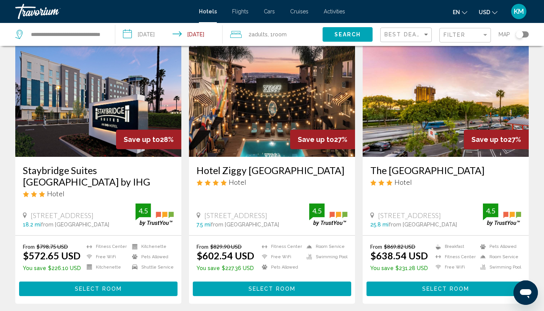
click at [258, 171] on h3 "Hotel Ziggy [GEOGRAPHIC_DATA]" at bounding box center [272, 169] width 151 height 11
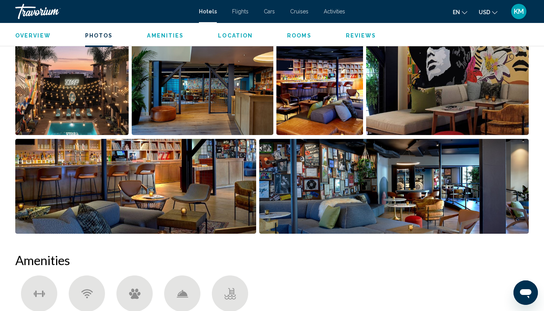
scroll to position [371, 0]
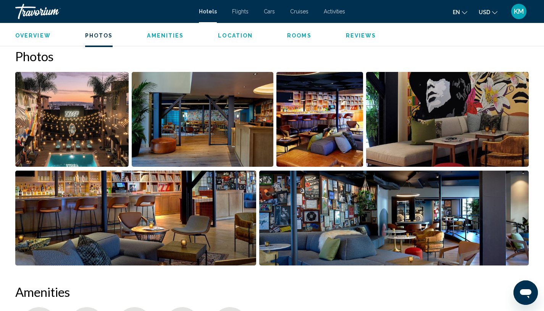
click at [314, 208] on img "Open full-screen image slider" at bounding box center [394, 217] width 270 height 95
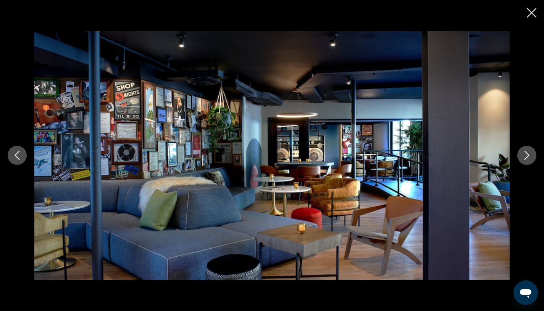
click at [523, 159] on icon "Next image" at bounding box center [527, 155] width 9 height 9
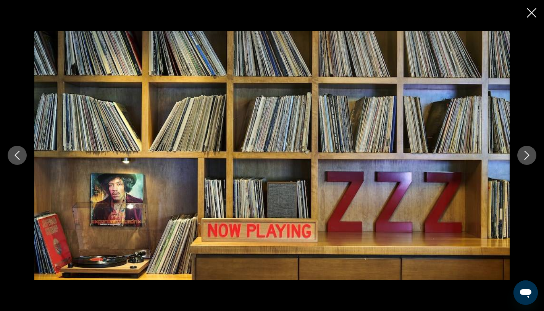
click at [523, 159] on icon "Next image" at bounding box center [527, 155] width 9 height 9
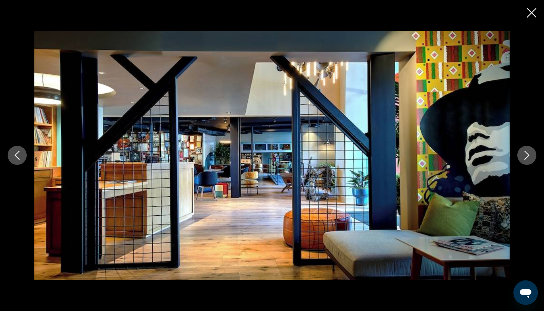
click at [523, 160] on button "Next image" at bounding box center [527, 155] width 19 height 19
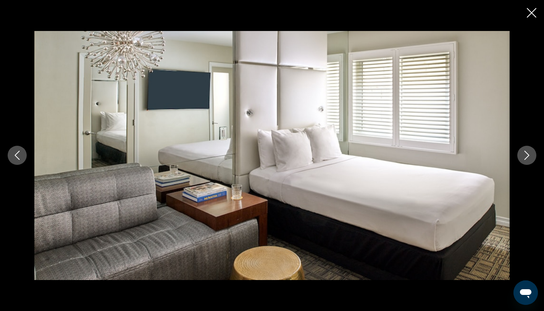
click at [523, 160] on button "Next image" at bounding box center [527, 155] width 19 height 19
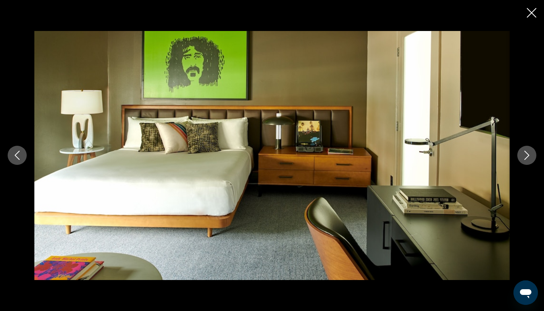
click at [523, 160] on button "Next image" at bounding box center [527, 155] width 19 height 19
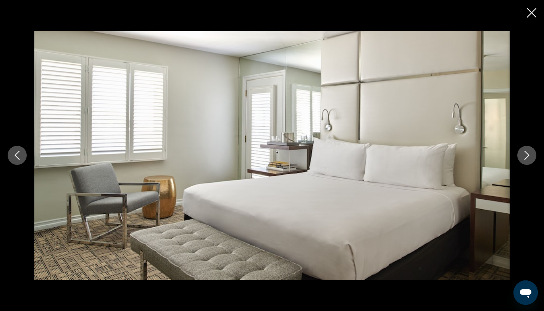
click at [523, 160] on button "Next image" at bounding box center [527, 155] width 19 height 19
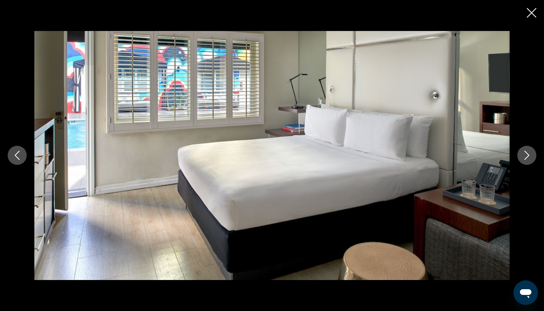
click at [523, 161] on button "Next image" at bounding box center [527, 155] width 19 height 19
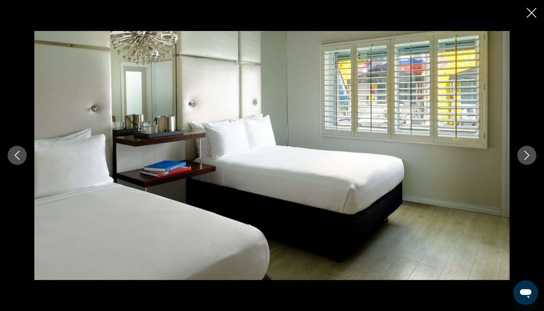
click at [529, 17] on icon "Close slideshow" at bounding box center [532, 13] width 10 height 10
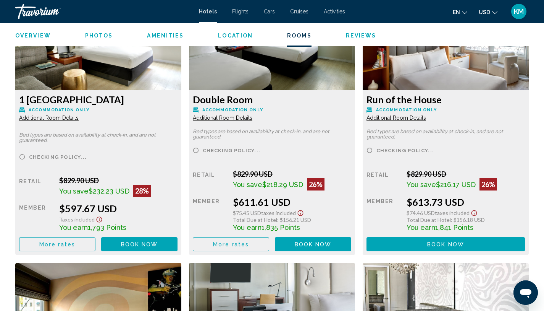
scroll to position [1087, 0]
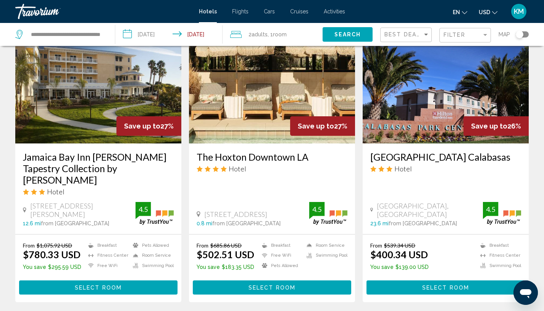
scroll to position [337, 0]
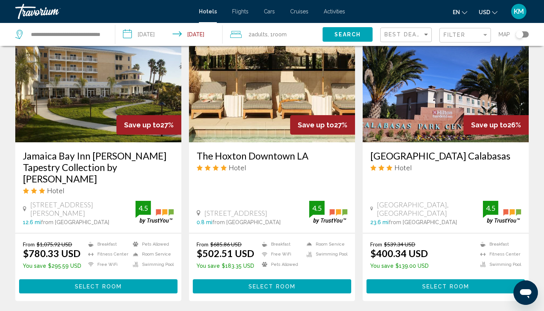
click at [257, 156] on h3 "The Hoxton Downtown LA" at bounding box center [272, 155] width 151 height 11
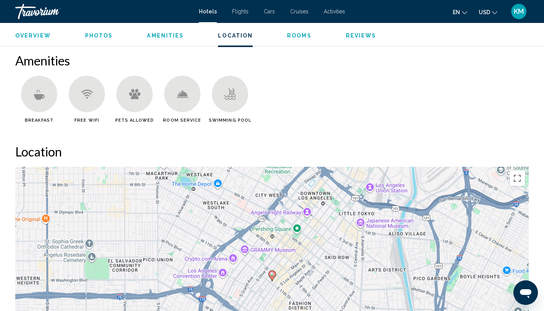
scroll to position [498, 0]
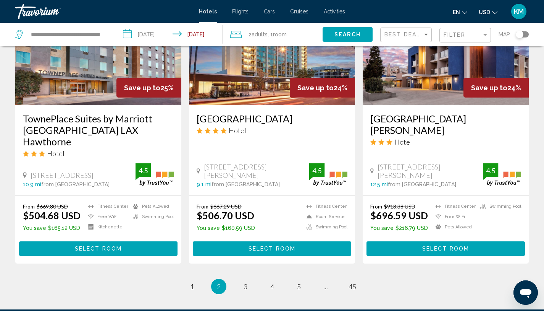
scroll to position [1024, 0]
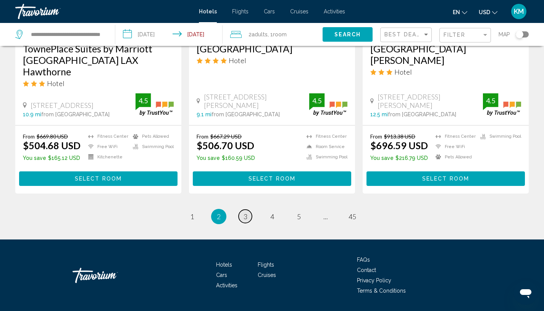
click at [244, 212] on span "3" at bounding box center [246, 216] width 4 height 8
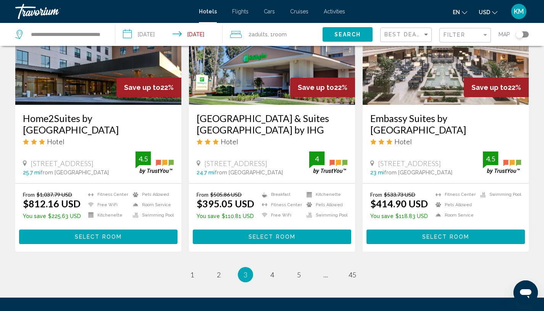
scroll to position [1021, 0]
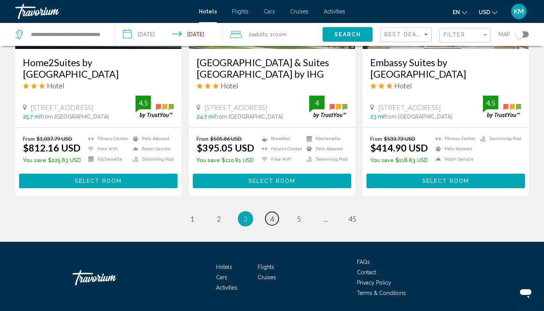
click at [271, 214] on span "4" at bounding box center [272, 218] width 4 height 8
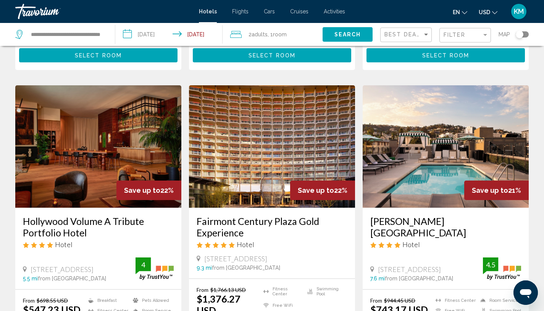
scroll to position [586, 0]
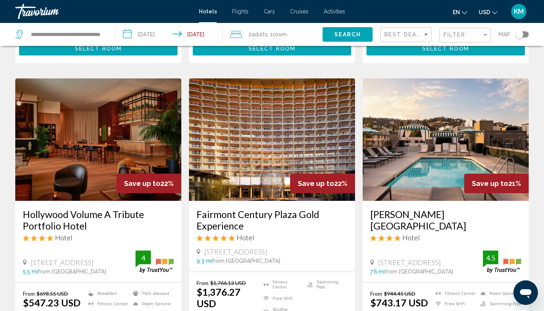
click at [59, 208] on h3 "Hollywood Volume A Tribute Portfolio Hotel" at bounding box center [98, 219] width 151 height 23
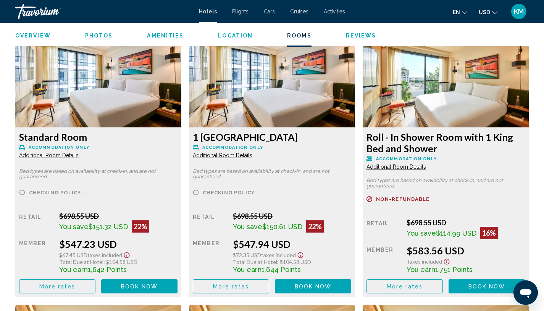
scroll to position [1049, 0]
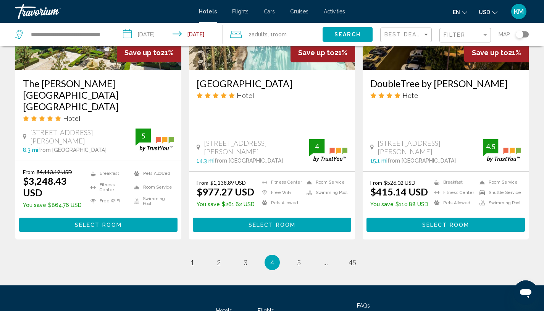
scroll to position [1037, 0]
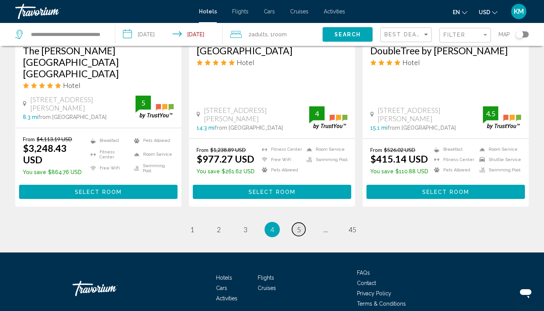
click at [300, 225] on span "5" at bounding box center [299, 229] width 4 height 8
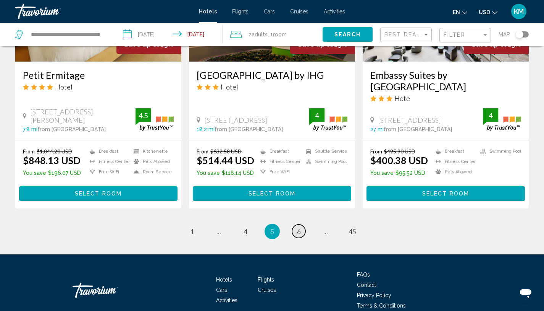
scroll to position [1004, 0]
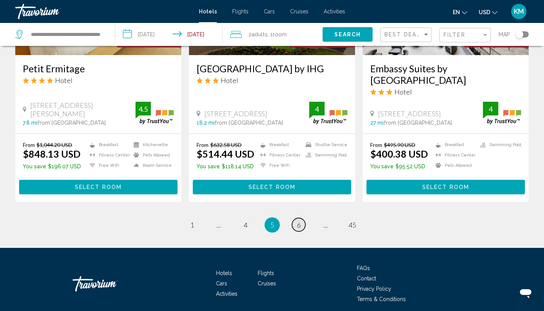
click at [301, 226] on link "page 6" at bounding box center [298, 224] width 13 height 13
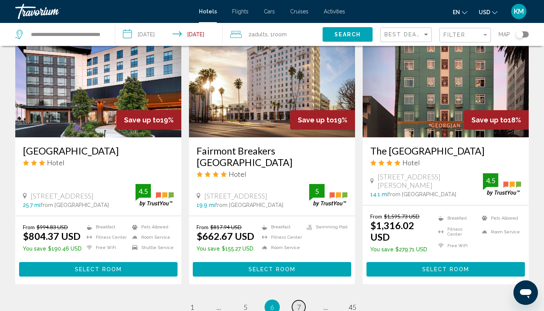
scroll to position [1012, 0]
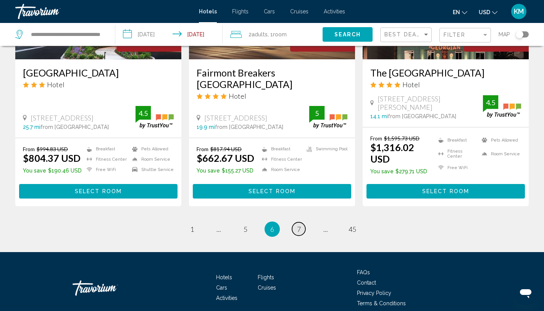
click at [301, 222] on link "page 7" at bounding box center [298, 228] width 13 height 13
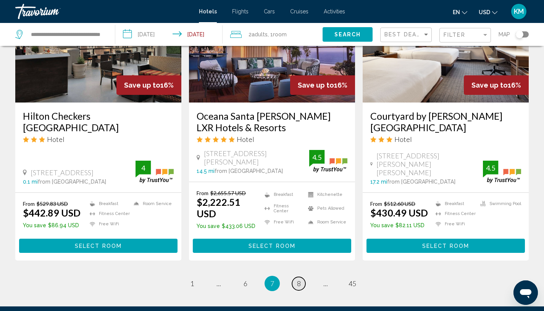
scroll to position [1010, 0]
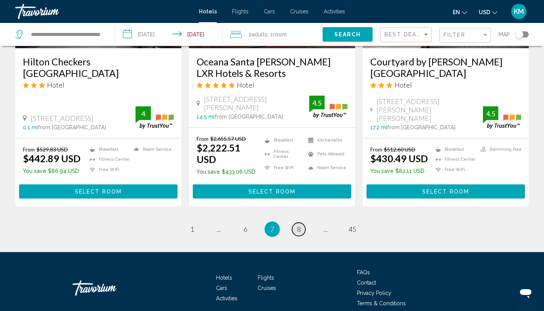
click at [301, 222] on link "page 8" at bounding box center [298, 228] width 13 height 13
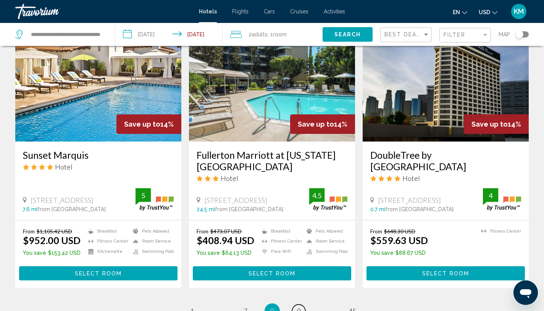
scroll to position [1022, 0]
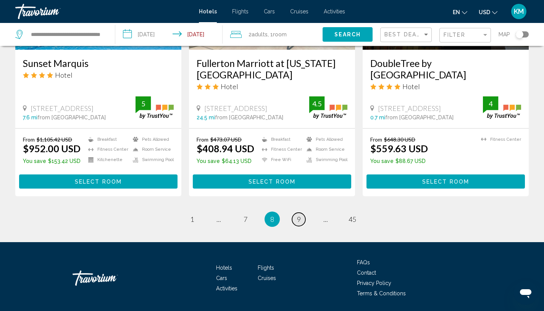
click at [301, 212] on link "page 9" at bounding box center [298, 218] width 13 height 13
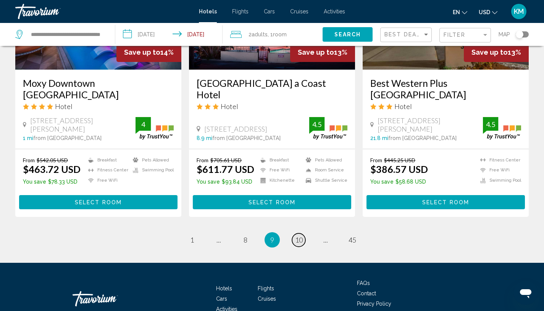
scroll to position [999, 0]
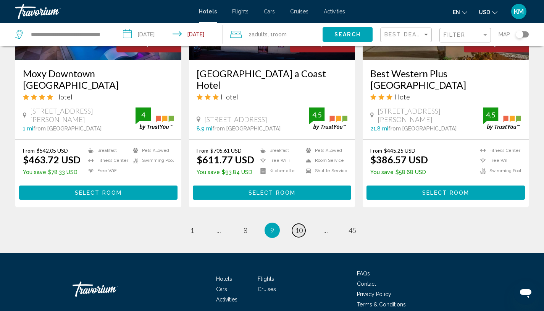
click at [301, 226] on span "10" at bounding box center [299, 230] width 8 height 8
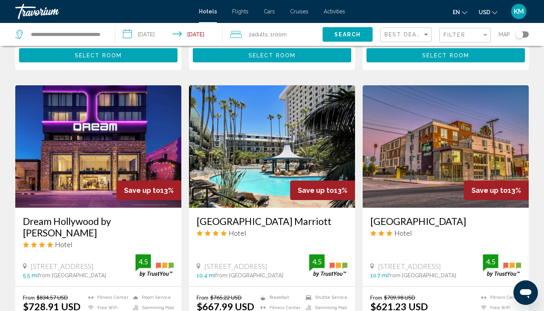
scroll to position [1011, 0]
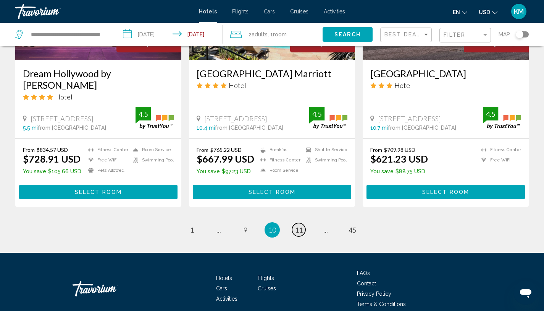
click at [301, 225] on span "11" at bounding box center [299, 229] width 8 height 8
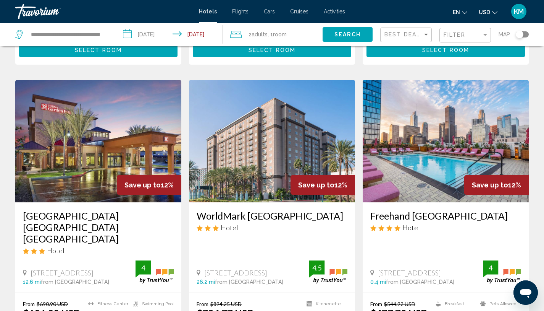
scroll to position [1021, 0]
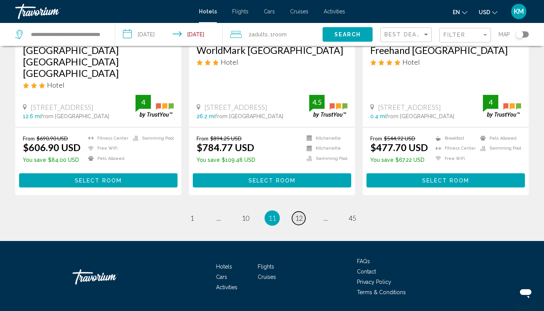
click at [301, 214] on span "12" at bounding box center [299, 218] width 8 height 8
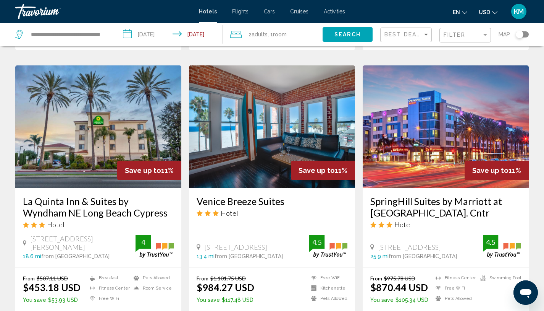
scroll to position [978, 0]
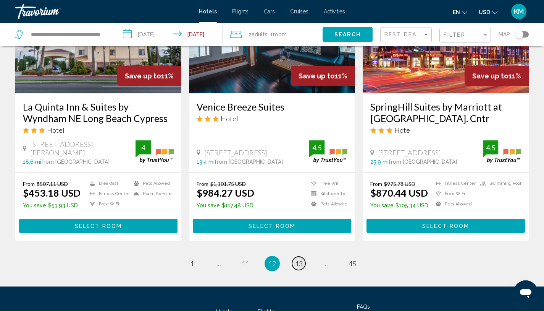
click at [299, 256] on link "page 13" at bounding box center [298, 262] width 13 height 13
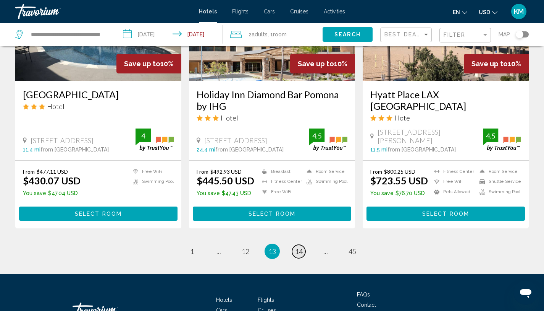
scroll to position [1033, 0]
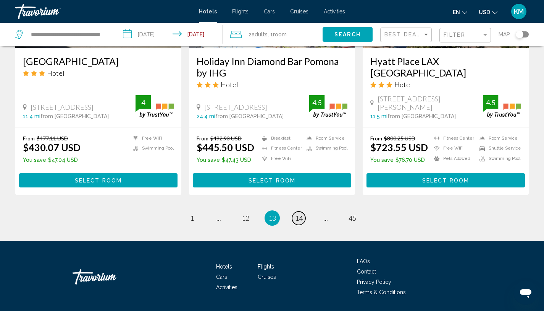
click at [295, 214] on span "14" at bounding box center [299, 218] width 8 height 8
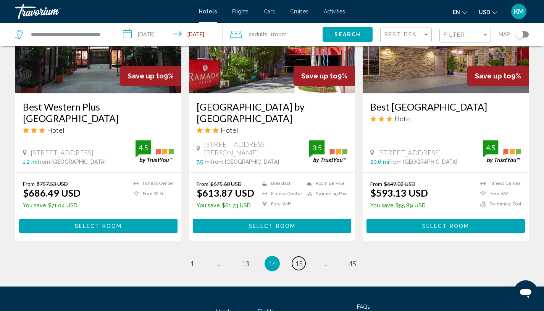
scroll to position [1022, 0]
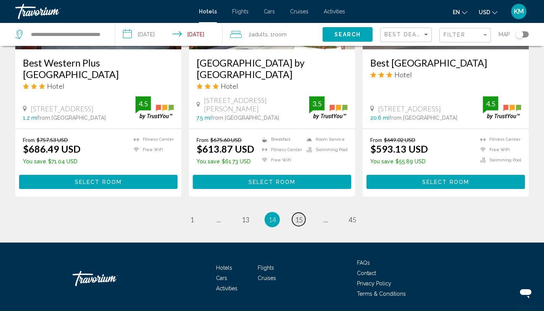
click at [298, 212] on link "page 15" at bounding box center [298, 218] width 13 height 13
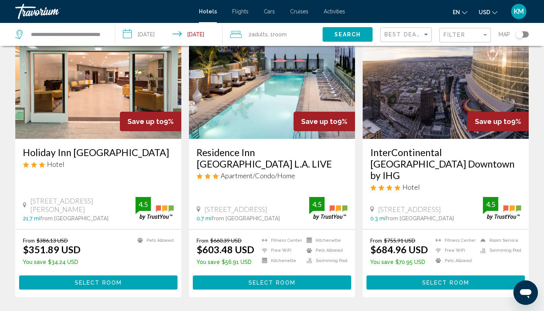
scroll to position [919, 0]
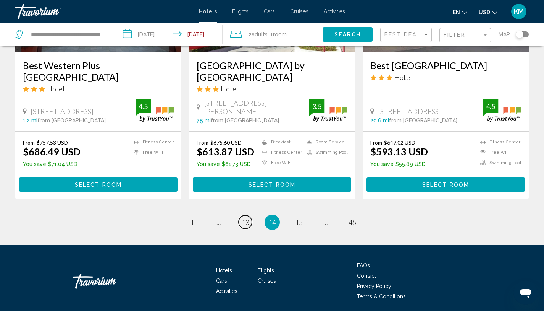
scroll to position [1022, 0]
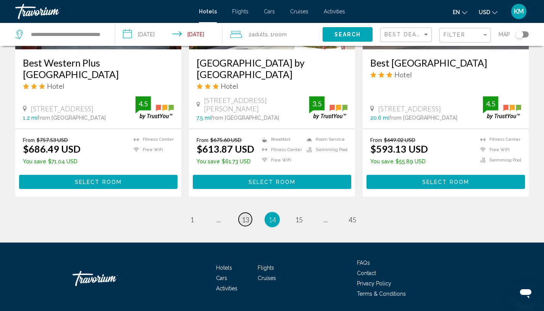
click at [246, 215] on span "13" at bounding box center [246, 219] width 8 height 8
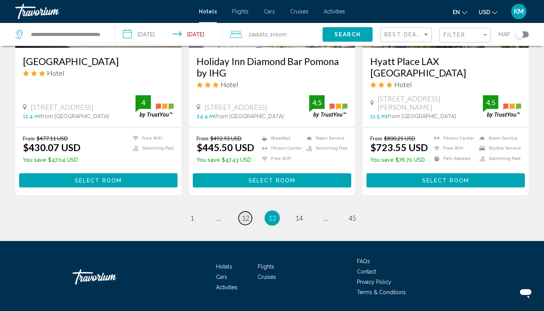
click at [246, 214] on span "12" at bounding box center [246, 218] width 8 height 8
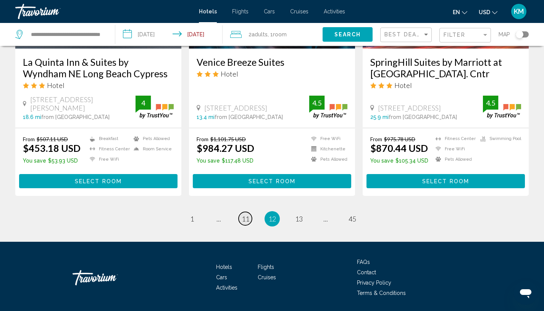
click at [246, 214] on span "11" at bounding box center [246, 218] width 8 height 8
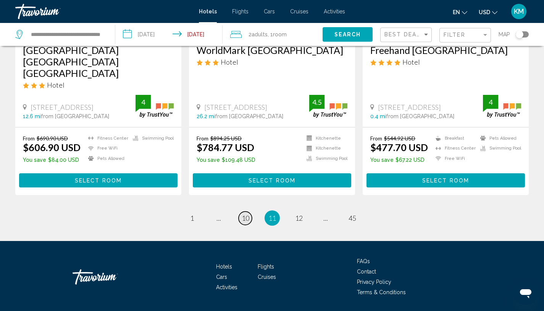
click at [246, 214] on span "10" at bounding box center [246, 218] width 8 height 8
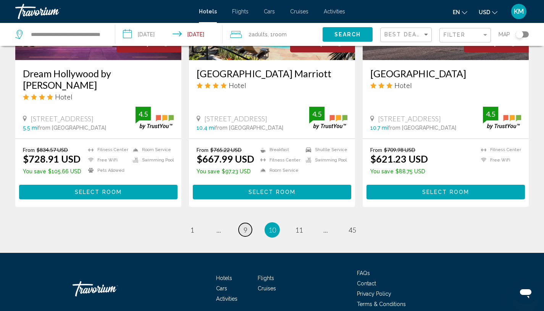
click at [246, 225] on span "9" at bounding box center [246, 229] width 4 height 8
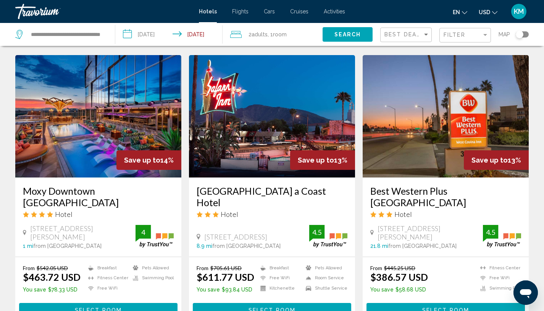
scroll to position [926, 0]
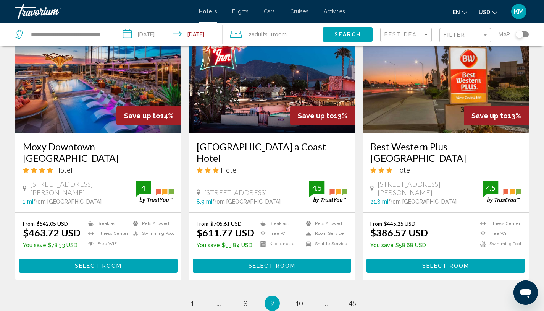
click at [97, 141] on h3 "Moxy Downtown [GEOGRAPHIC_DATA]" at bounding box center [98, 152] width 151 height 23
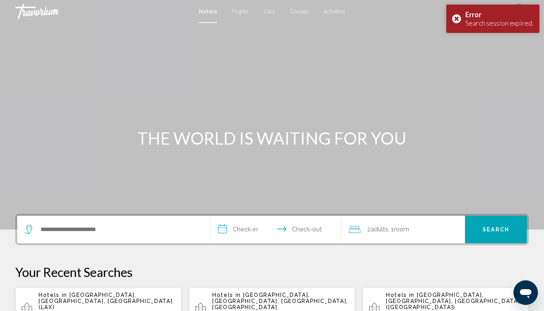
click at [122, 294] on span "[GEOGRAPHIC_DATA], [GEOGRAPHIC_DATA], [GEOGRAPHIC_DATA] (LAX)" at bounding box center [106, 300] width 134 height 18
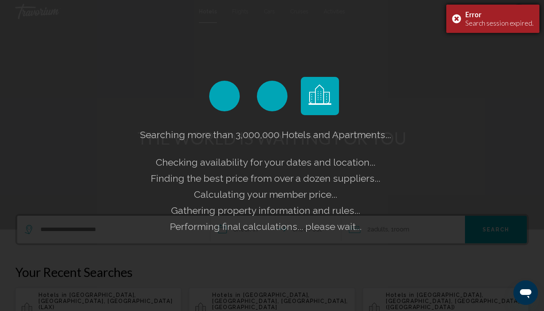
click at [458, 21] on div "Error Search session expired." at bounding box center [493, 19] width 93 height 28
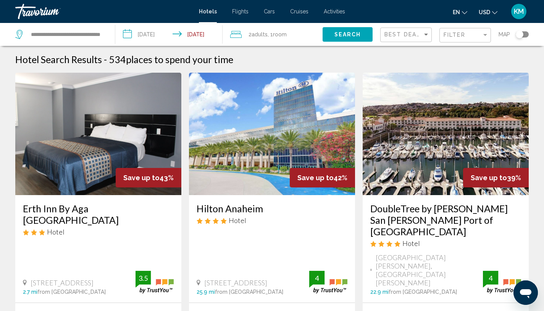
click at [520, 33] on div "Toggle map" at bounding box center [520, 35] width 8 height 8
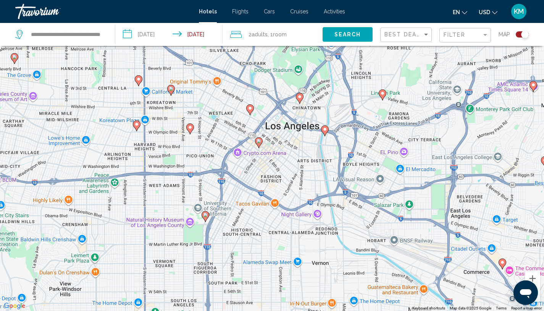
click at [260, 144] on icon "Main content" at bounding box center [258, 142] width 7 height 10
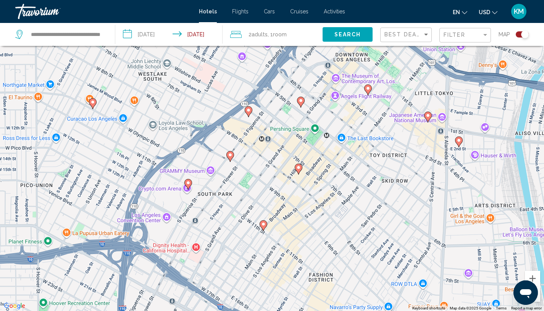
click at [299, 169] on icon "Main content" at bounding box center [298, 169] width 7 height 10
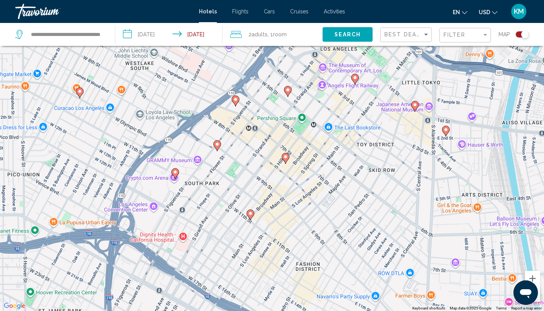
click at [521, 36] on div "Toggle map" at bounding box center [522, 34] width 13 height 6
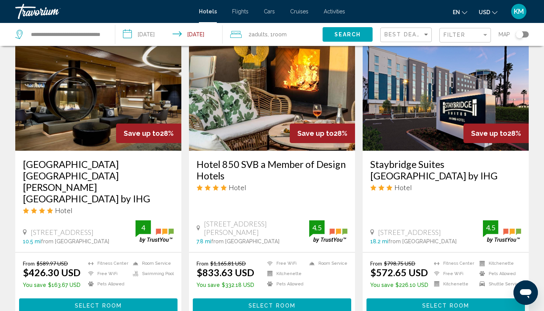
scroll to position [1024, 0]
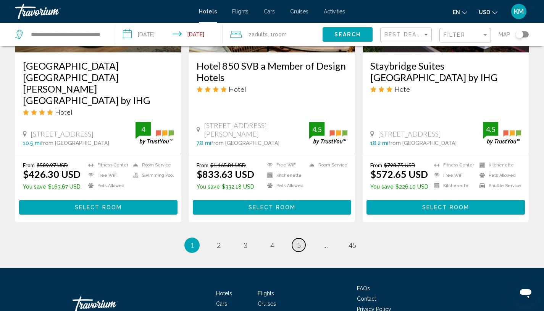
click at [301, 241] on span "5" at bounding box center [299, 245] width 4 height 8
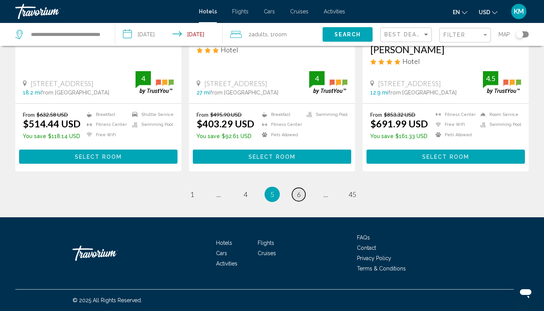
click at [301, 194] on link "page 6" at bounding box center [298, 194] width 13 height 13
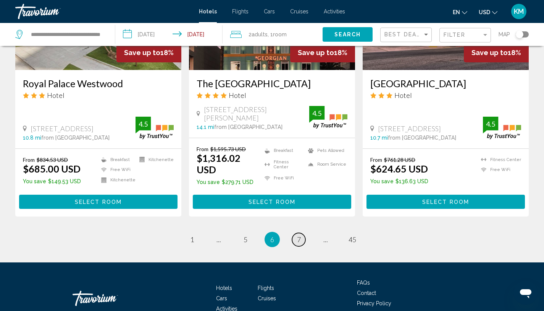
click at [301, 233] on link "page 7" at bounding box center [298, 239] width 13 height 13
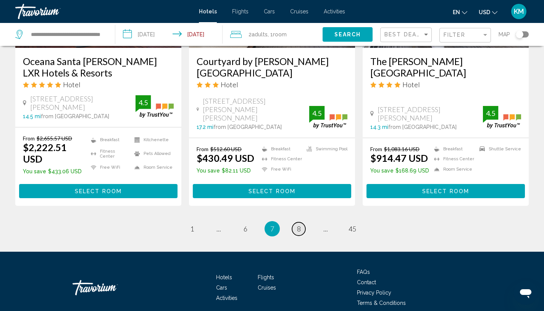
click at [302, 222] on link "page 8" at bounding box center [298, 228] width 13 height 13
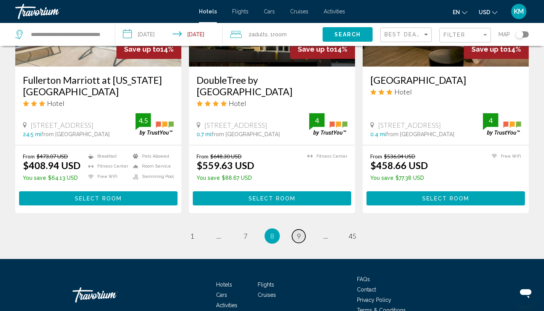
click at [302, 229] on link "page 9" at bounding box center [298, 235] width 13 height 13
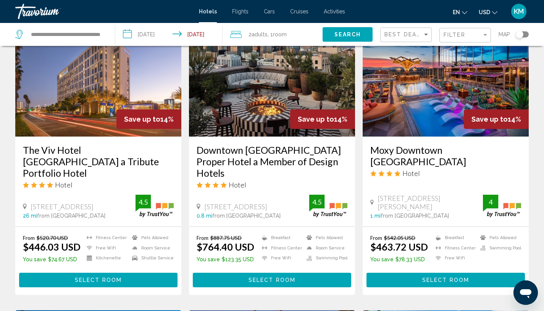
scroll to position [617, 0]
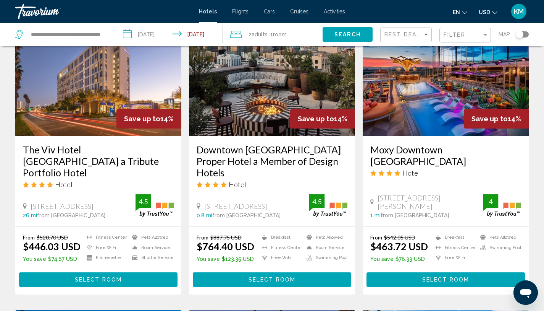
click at [437, 162] on h3 "Moxy Downtown [GEOGRAPHIC_DATA]" at bounding box center [446, 155] width 151 height 23
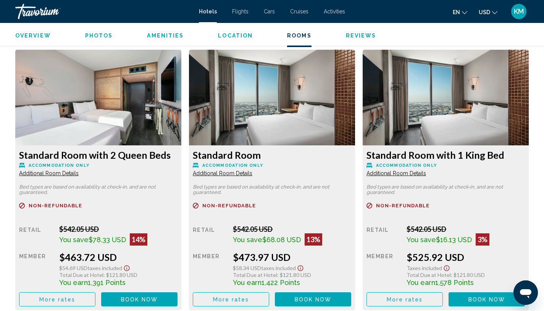
scroll to position [1035, 0]
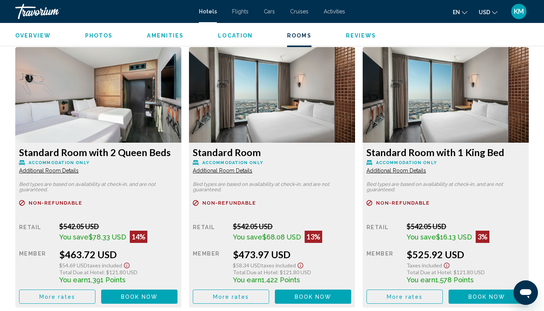
click at [125, 297] on span "Book now" at bounding box center [139, 296] width 37 height 6
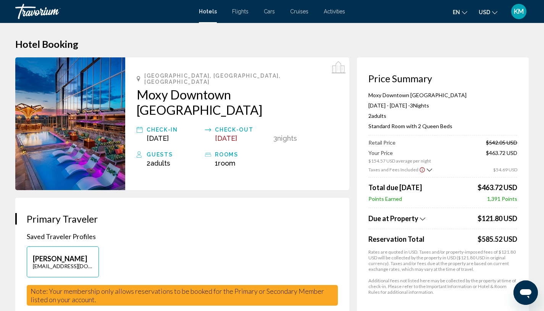
click at [420, 218] on icon "Show Taxes and Fees breakdown" at bounding box center [422, 218] width 5 height 6
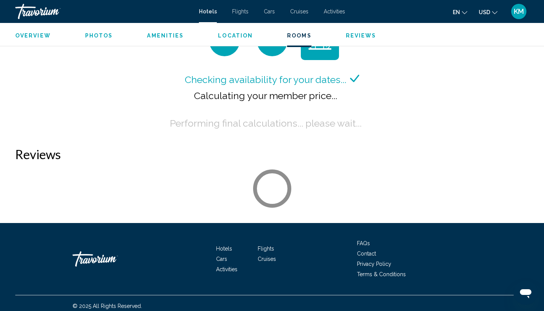
scroll to position [1061, 0]
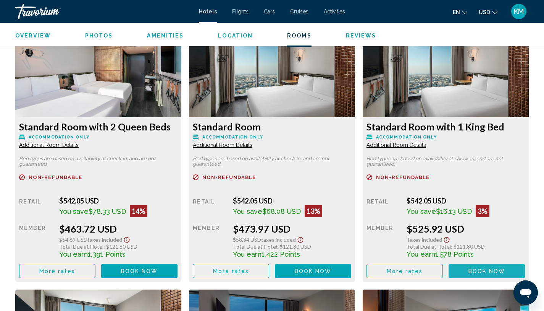
click at [473, 275] on button "Book now No longer available" at bounding box center [487, 271] width 76 height 14
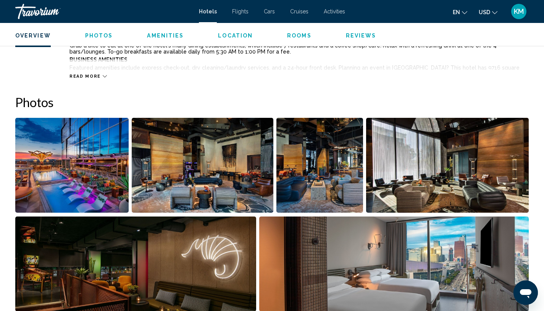
scroll to position [318, 0]
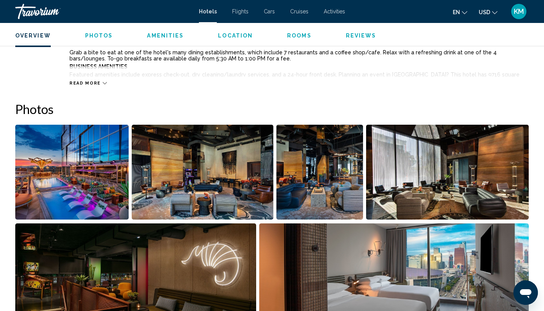
click at [79, 182] on img "Open full-screen image slider" at bounding box center [71, 172] width 113 height 95
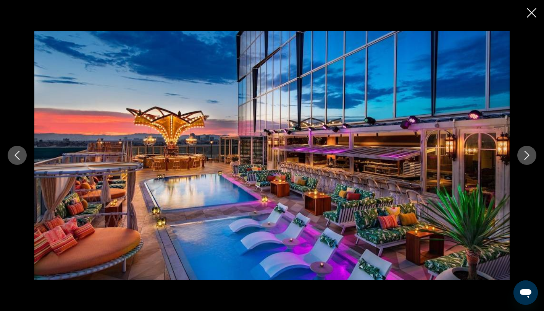
click at [526, 157] on icon "Next image" at bounding box center [527, 155] width 9 height 9
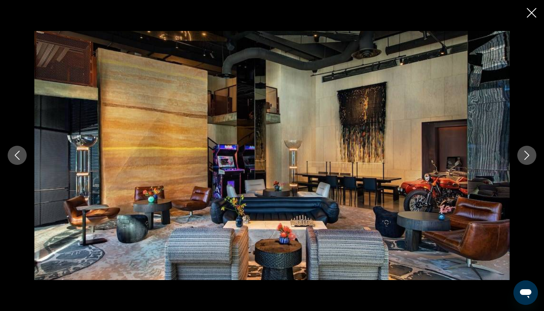
click at [526, 157] on icon "Next image" at bounding box center [527, 155] width 9 height 9
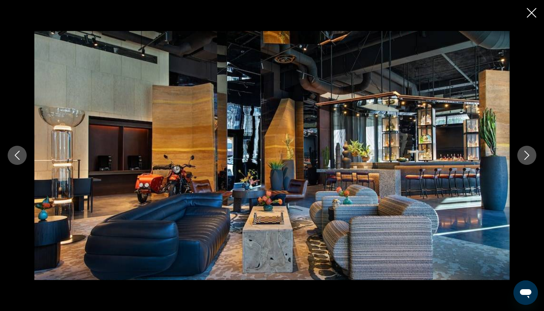
click at [526, 157] on icon "Next image" at bounding box center [527, 155] width 9 height 9
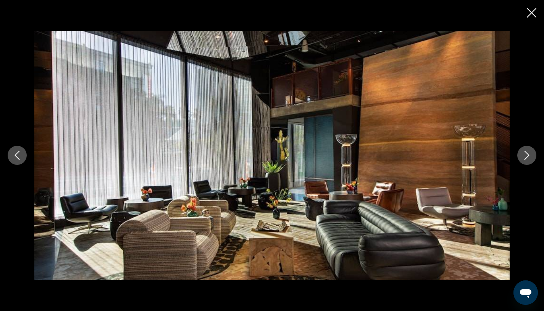
click at [526, 157] on icon "Next image" at bounding box center [527, 155] width 9 height 9
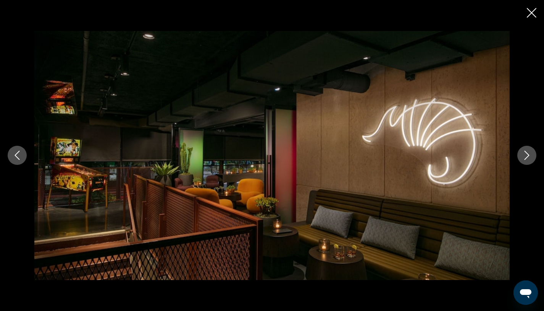
click at [526, 157] on icon "Next image" at bounding box center [527, 155] width 9 height 9
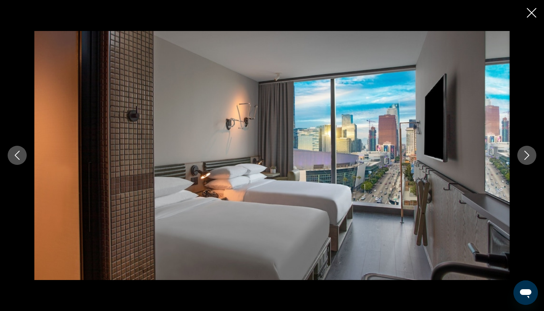
click at [529, 12] on icon "Close slideshow" at bounding box center [532, 13] width 10 height 10
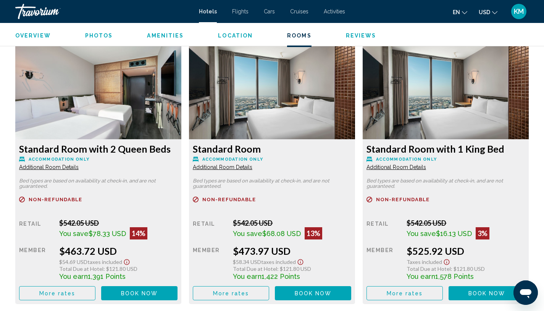
scroll to position [1036, 0]
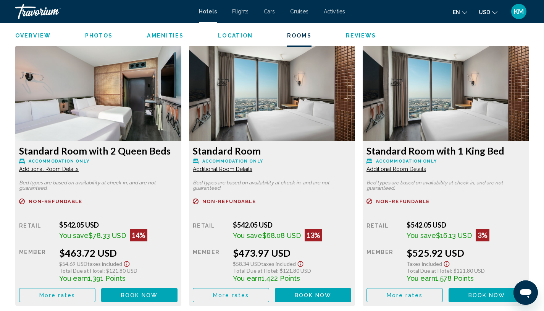
click at [149, 297] on span "Book now" at bounding box center [139, 295] width 37 height 6
